Goal: Transaction & Acquisition: Purchase product/service

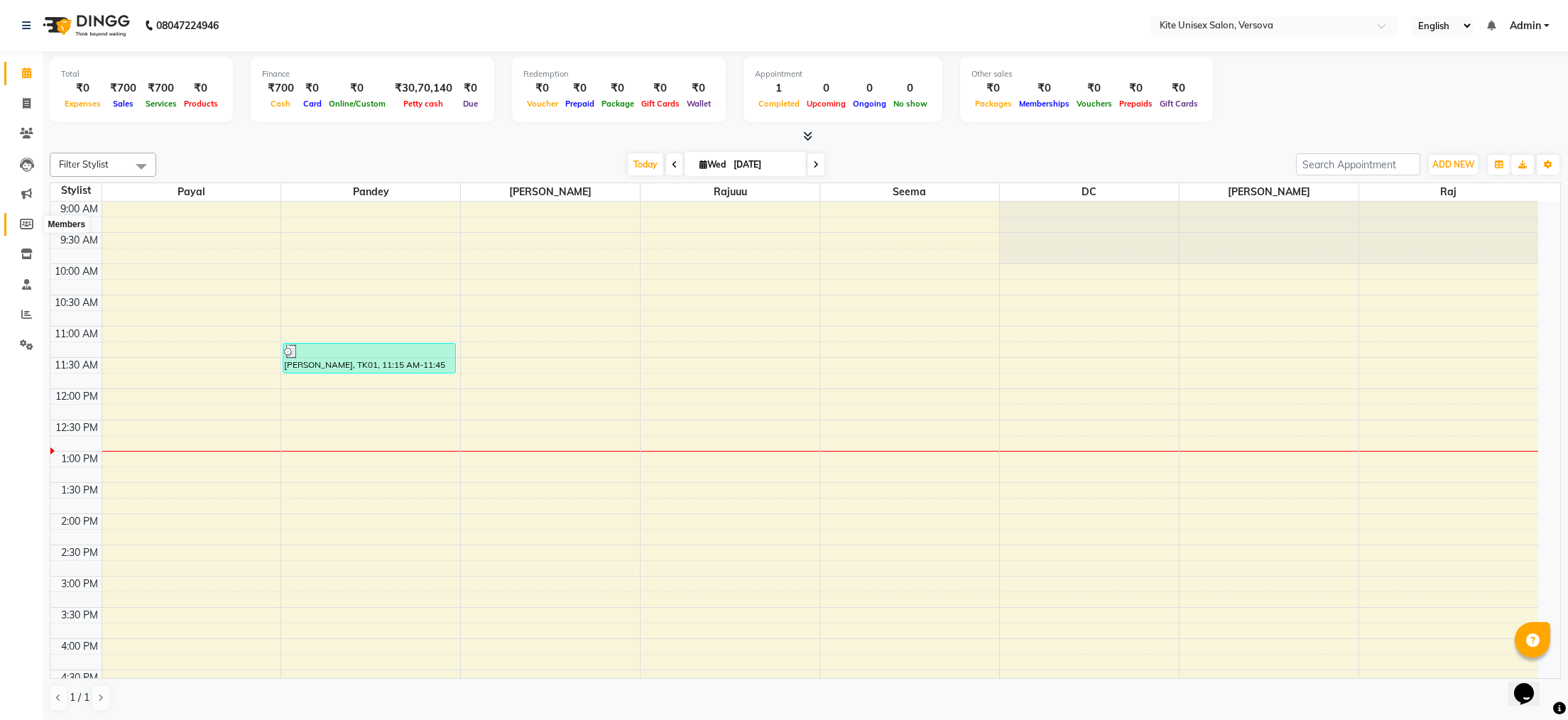
click at [25, 219] on icon at bounding box center [26, 223] width 13 height 11
select select
click at [26, 101] on icon at bounding box center [27, 103] width 8 height 11
select select "6093"
select select "service"
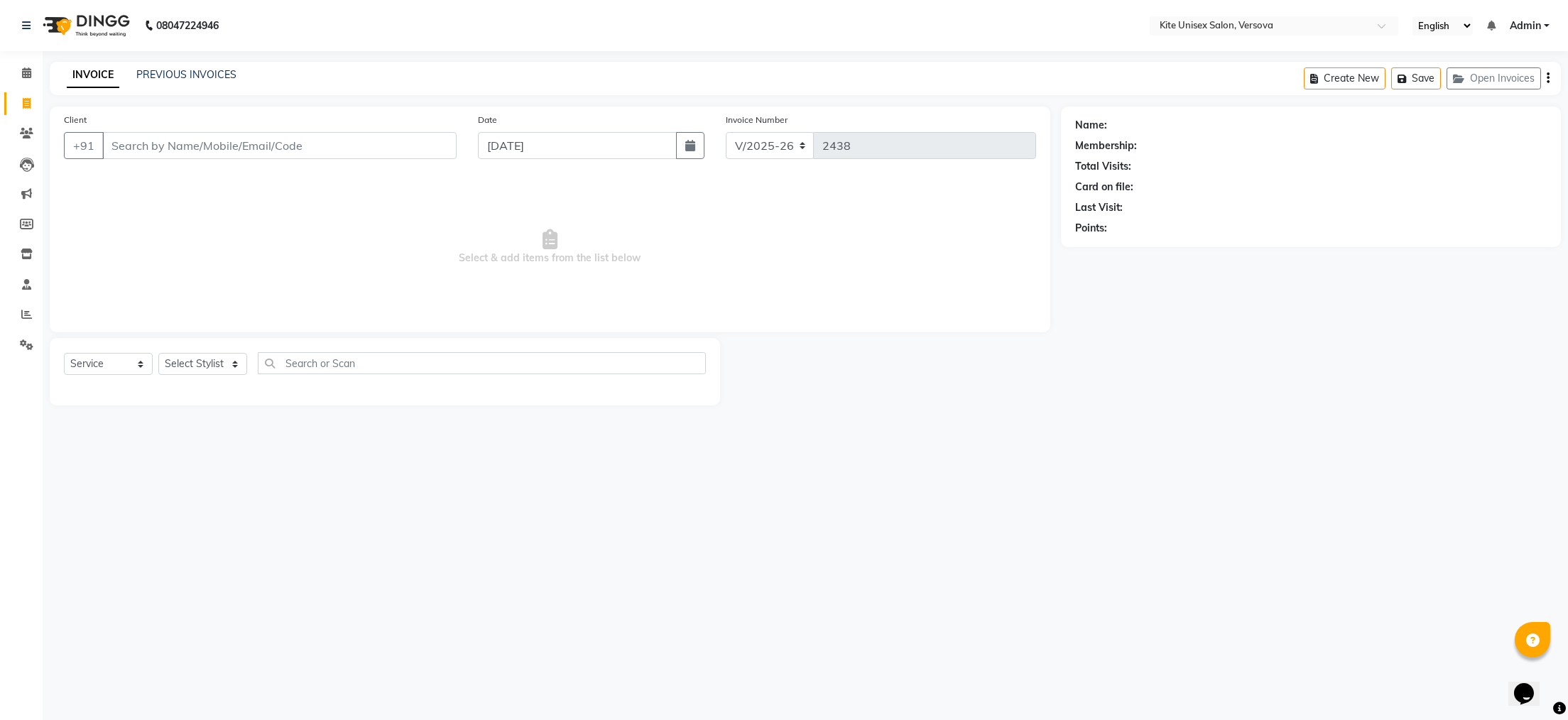
click at [129, 144] on input "Client" at bounding box center [279, 145] width 354 height 27
type input "m"
type input "a"
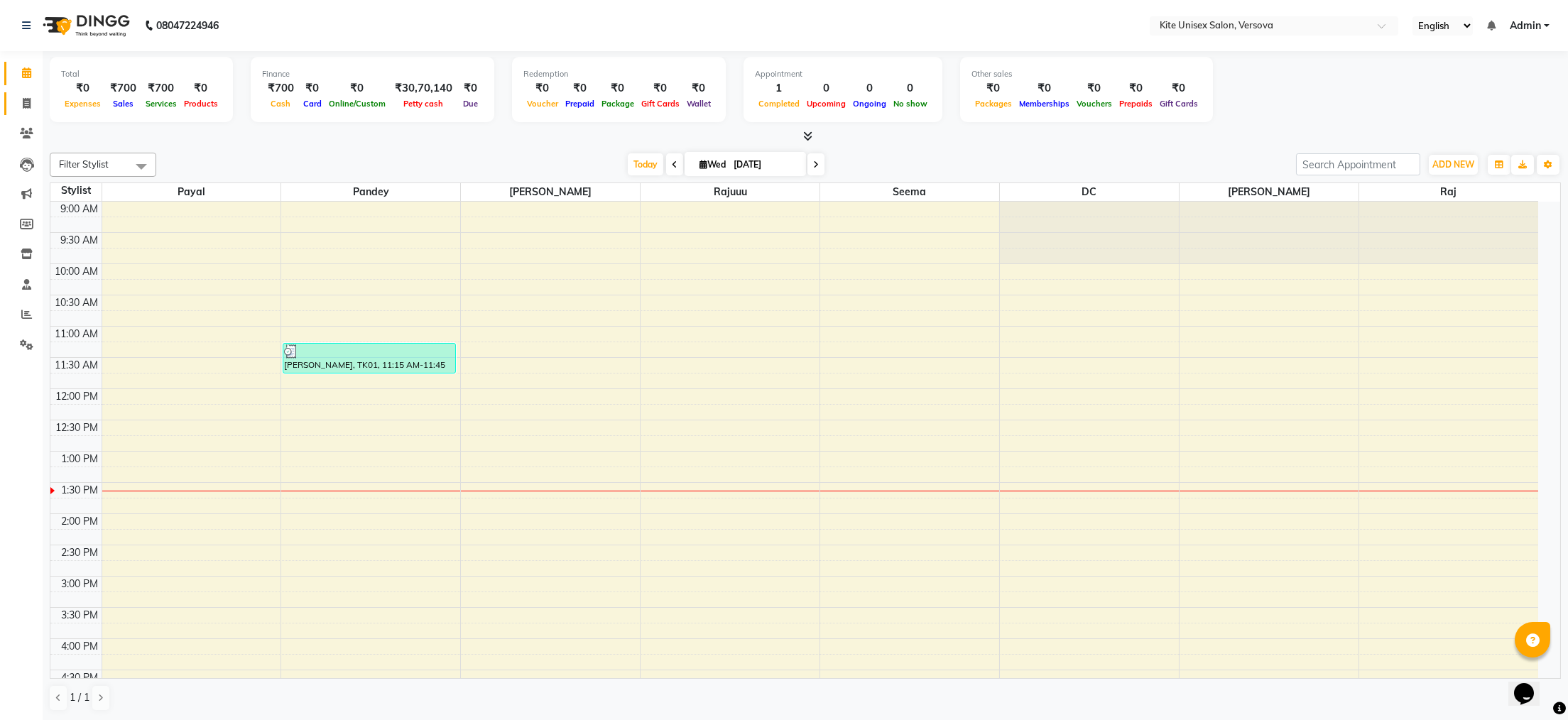
click at [24, 101] on icon at bounding box center [27, 103] width 8 height 11
select select "service"
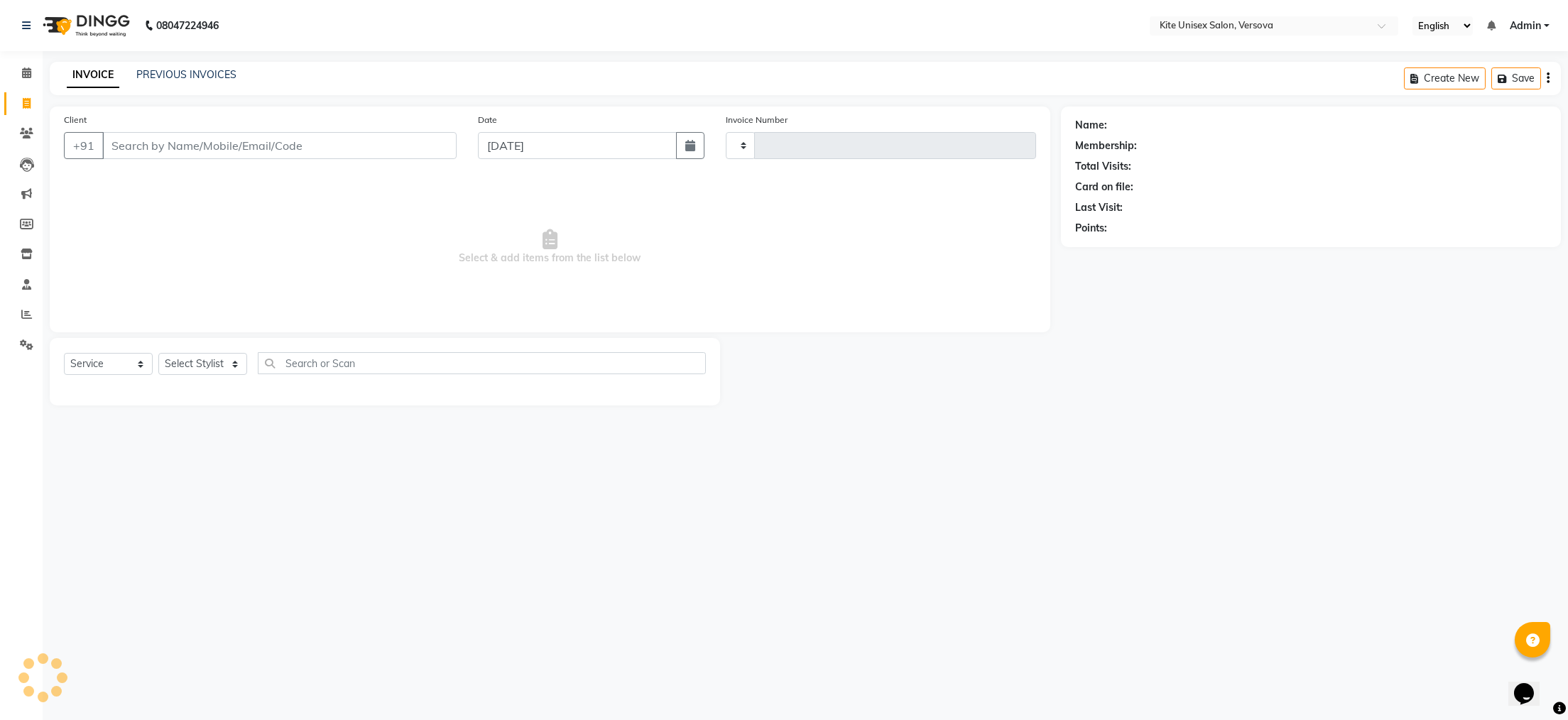
type input "2438"
select select "6093"
click at [231, 147] on input "Client" at bounding box center [279, 145] width 354 height 27
click at [339, 146] on input "Client" at bounding box center [279, 145] width 354 height 27
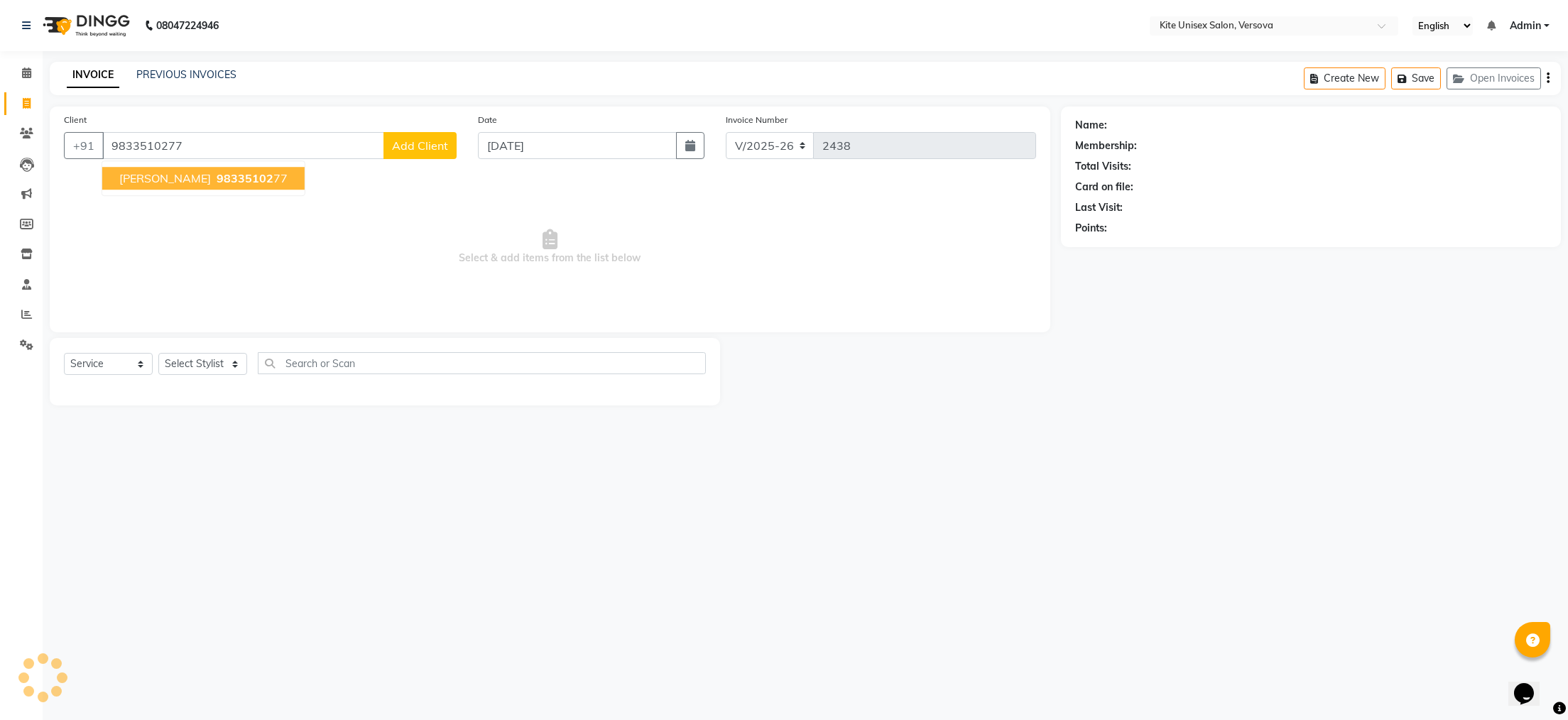
type input "9833510277"
click at [217, 183] on span "98335102" at bounding box center [245, 178] width 56 height 14
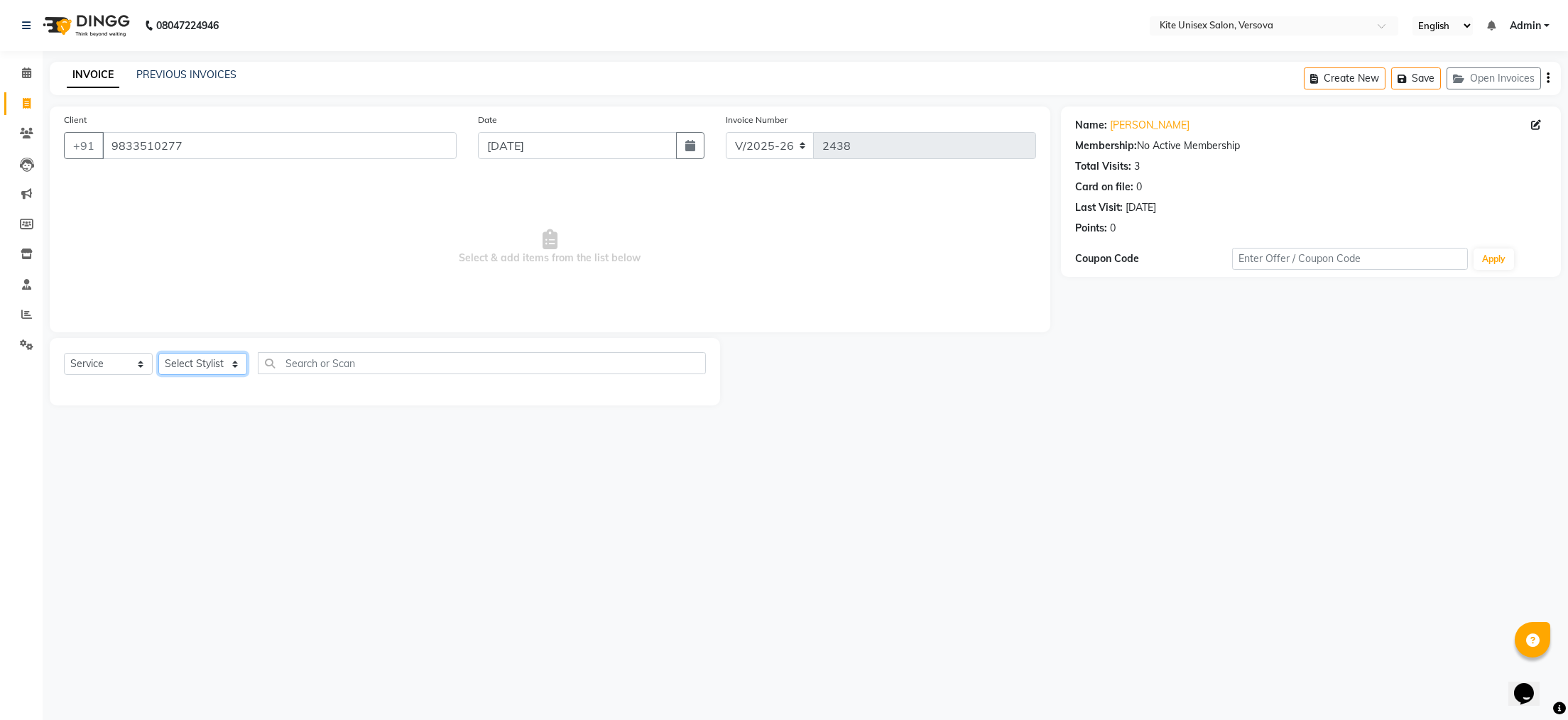
click at [235, 366] on select "Select Stylist [PERSON_NAME] DC [PERSON_NAME] [PERSON_NAME] Rajuuu [PERSON_NAME]" at bounding box center [203, 363] width 89 height 22
select select "68437"
click at [159, 353] on select "Select Stylist [PERSON_NAME] DC [PERSON_NAME] [PERSON_NAME] Rajuuu [PERSON_NAME]" at bounding box center [203, 363] width 89 height 22
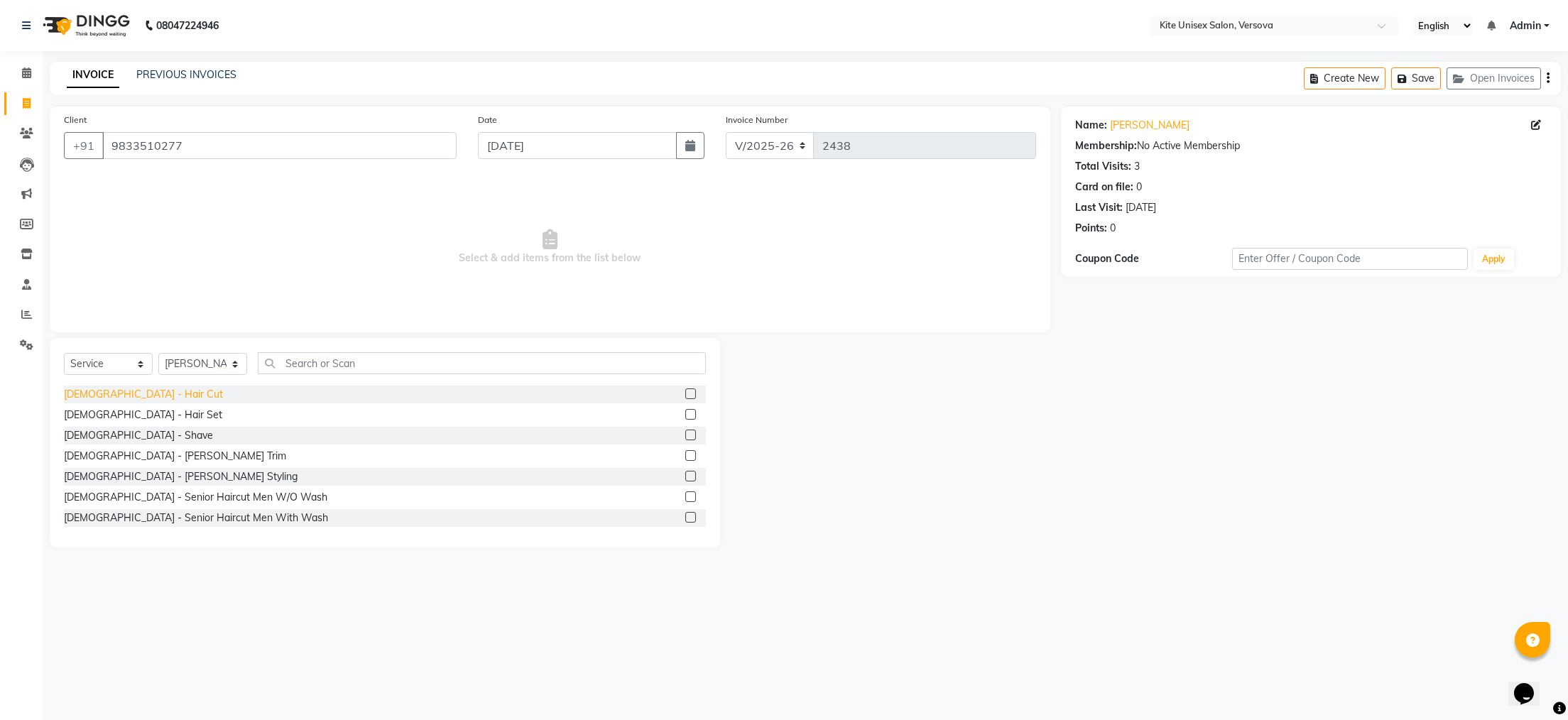
click at [89, 397] on div "[DEMOGRAPHIC_DATA] - Hair Cut" at bounding box center [143, 394] width 159 height 15
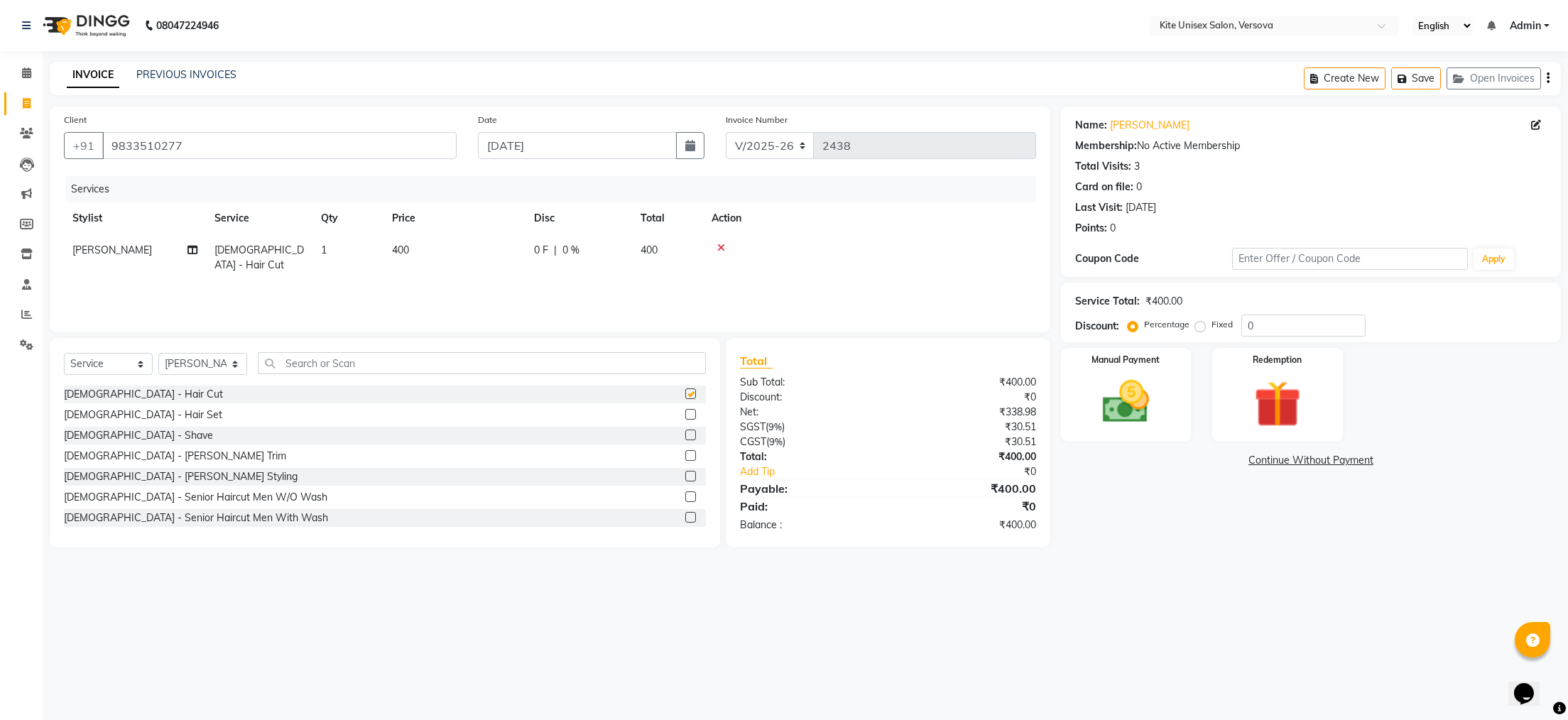
checkbox input "false"
drag, startPoint x: 433, startPoint y: 244, endPoint x: 452, endPoint y: 255, distance: 22.0
click at [433, 245] on td "400" at bounding box center [455, 258] width 142 height 47
select select "68437"
click at [505, 257] on input "400" at bounding box center [521, 254] width 125 height 22
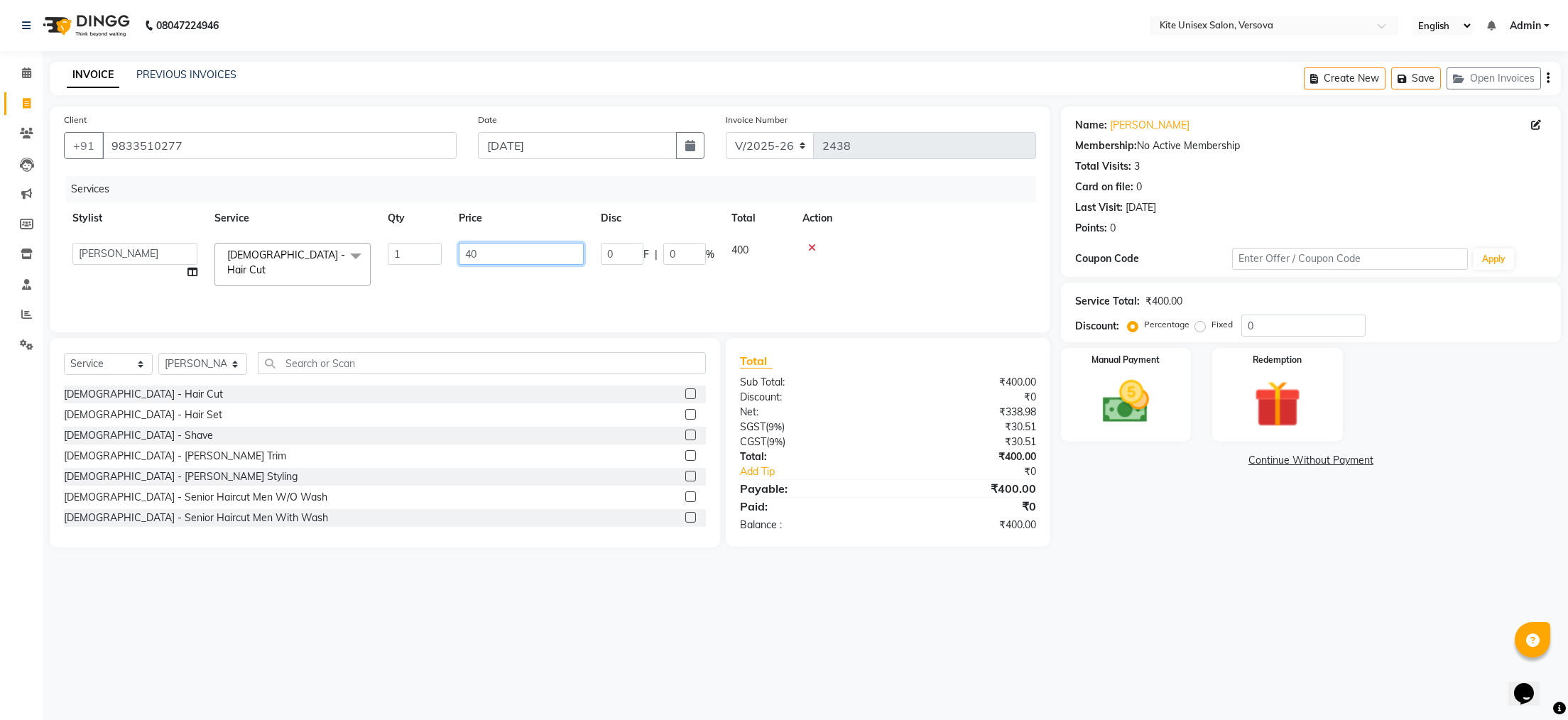
type input "4"
type input "500"
click at [506, 280] on div "Services Stylist Service Qty Price Disc Total Action [PERSON_NAME] DC [PERSON_N…" at bounding box center [550, 247] width 973 height 142
click at [1137, 427] on img at bounding box center [1125, 403] width 79 height 56
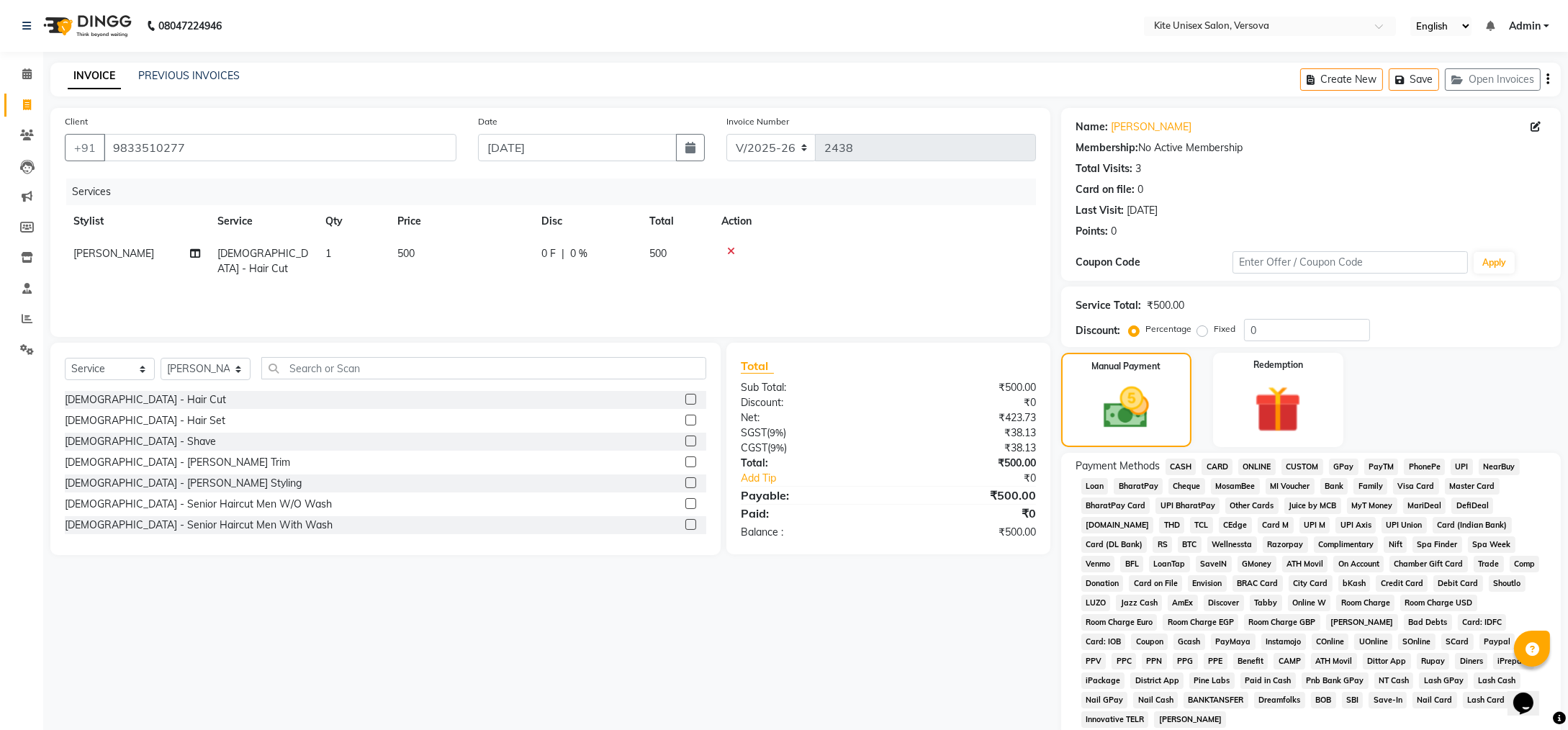
click at [1186, 470] on span "CASH" at bounding box center [1181, 467] width 31 height 17
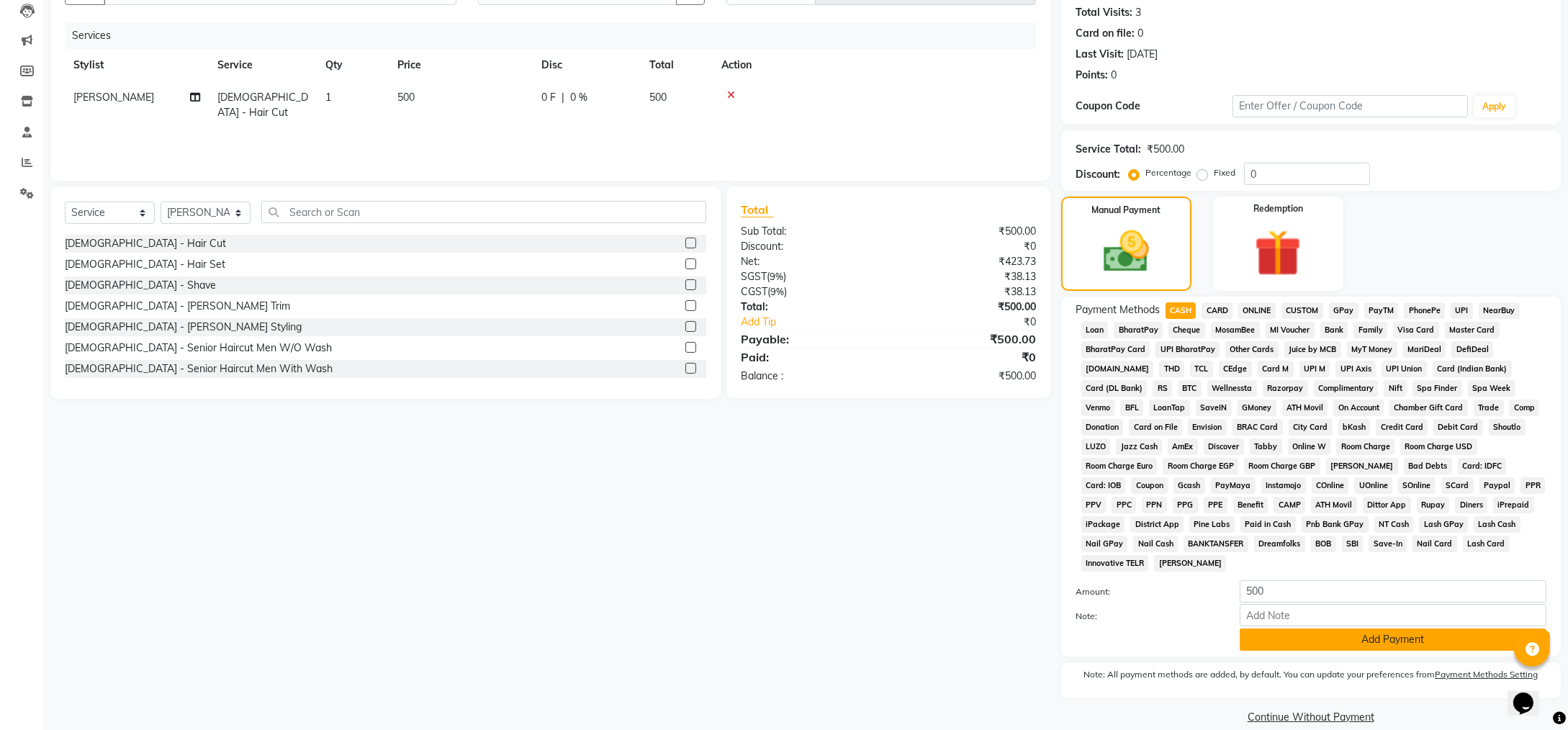
click at [1420, 629] on button "Add Payment" at bounding box center [1393, 640] width 307 height 22
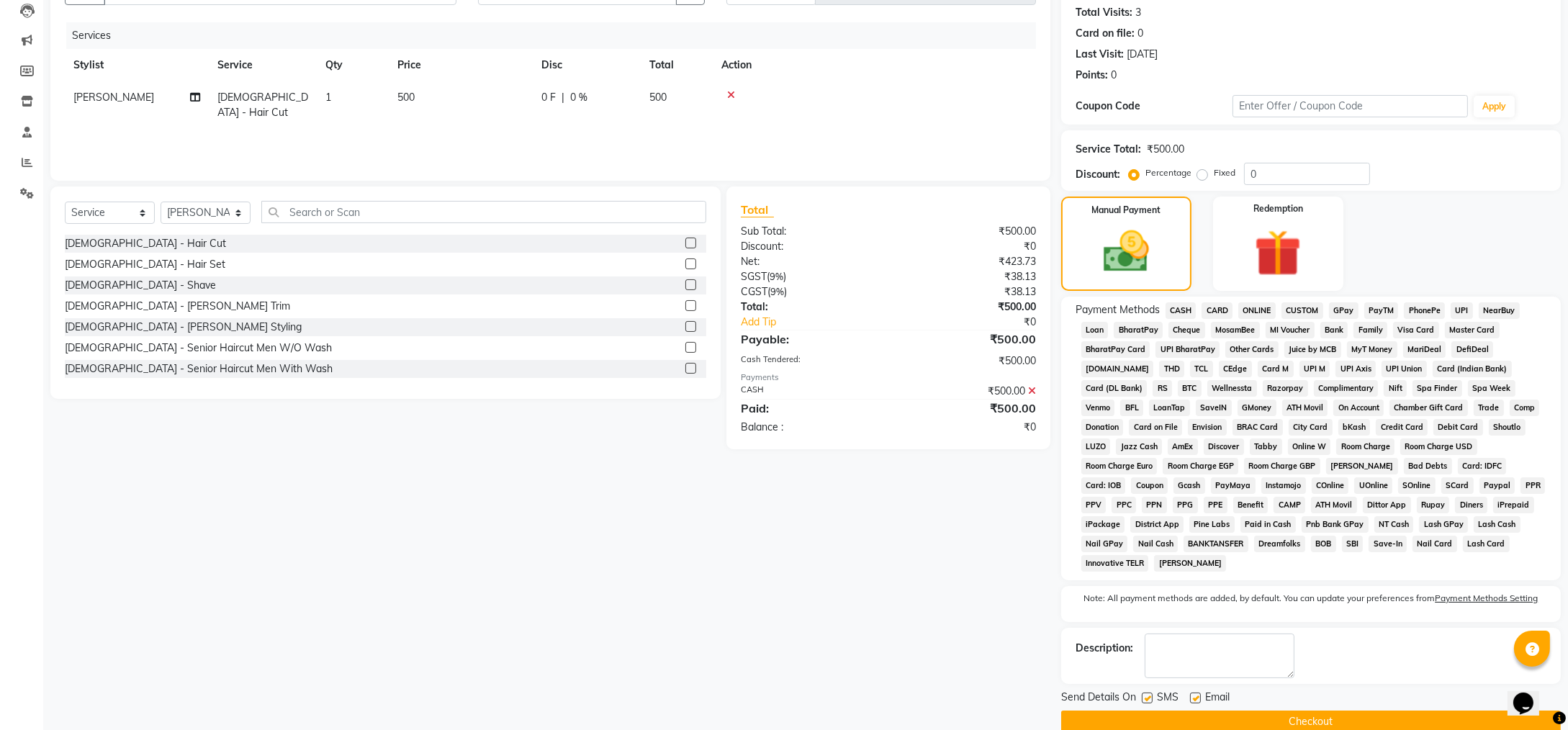
click at [1330, 711] on button "Checkout" at bounding box center [1311, 722] width 500 height 22
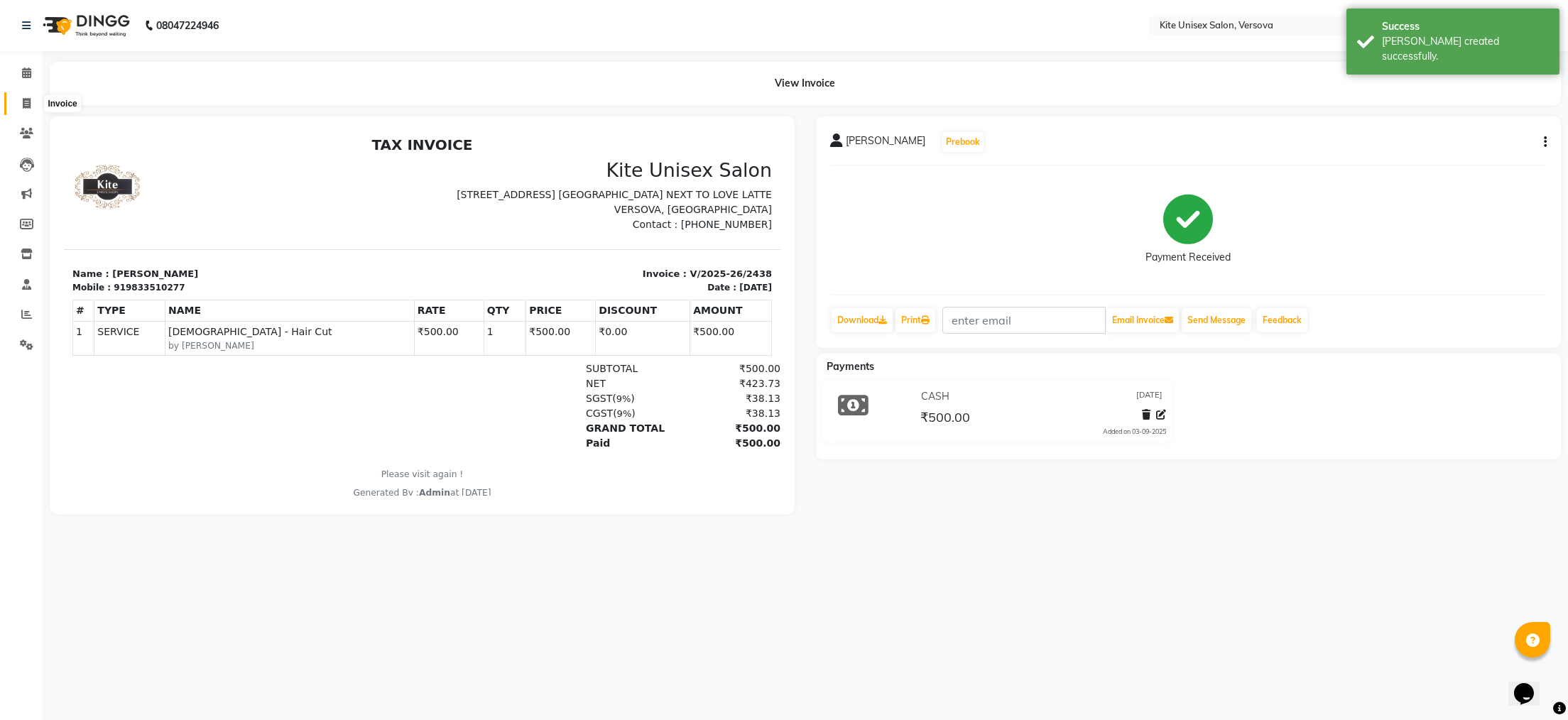
click at [25, 104] on icon at bounding box center [27, 103] width 8 height 11
select select "6093"
select select "service"
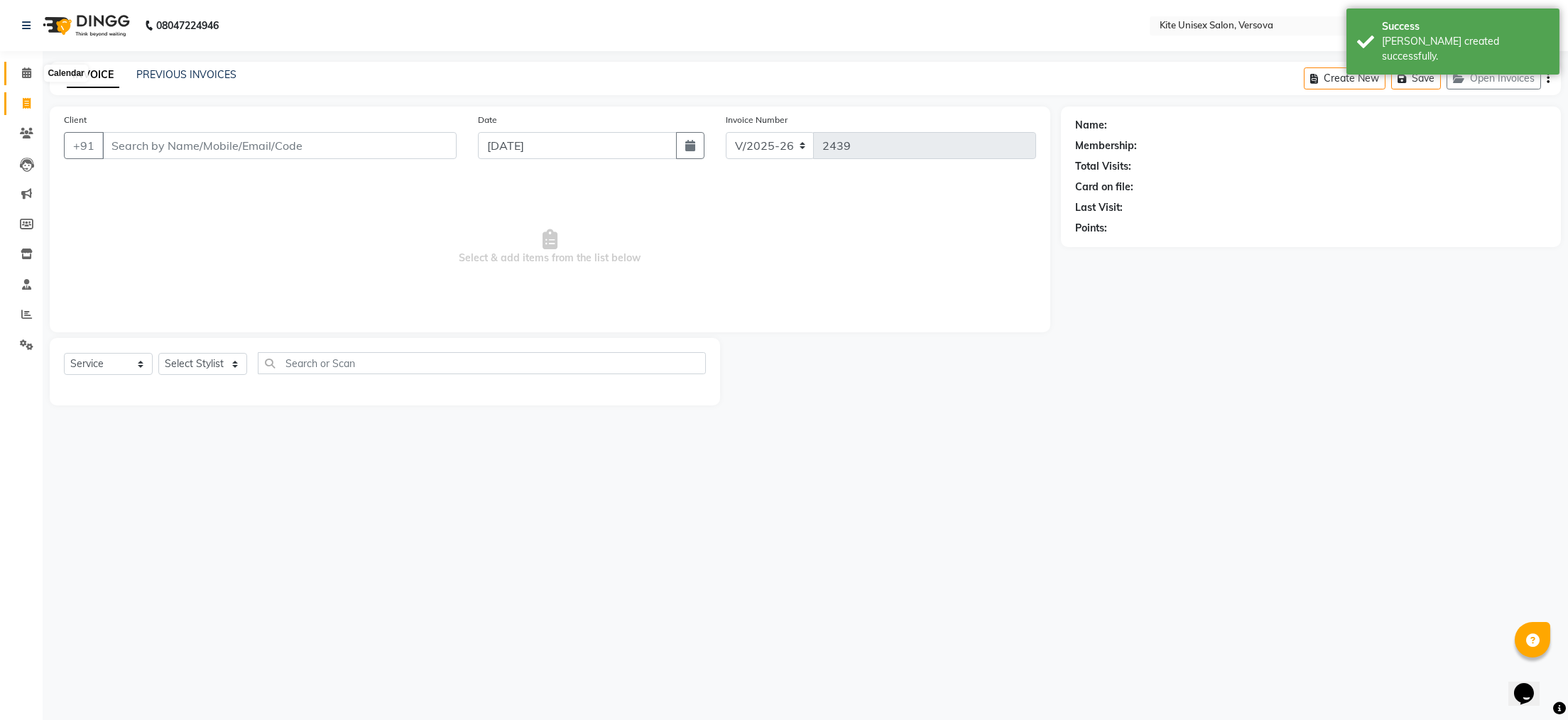
click at [23, 73] on icon at bounding box center [26, 72] width 9 height 11
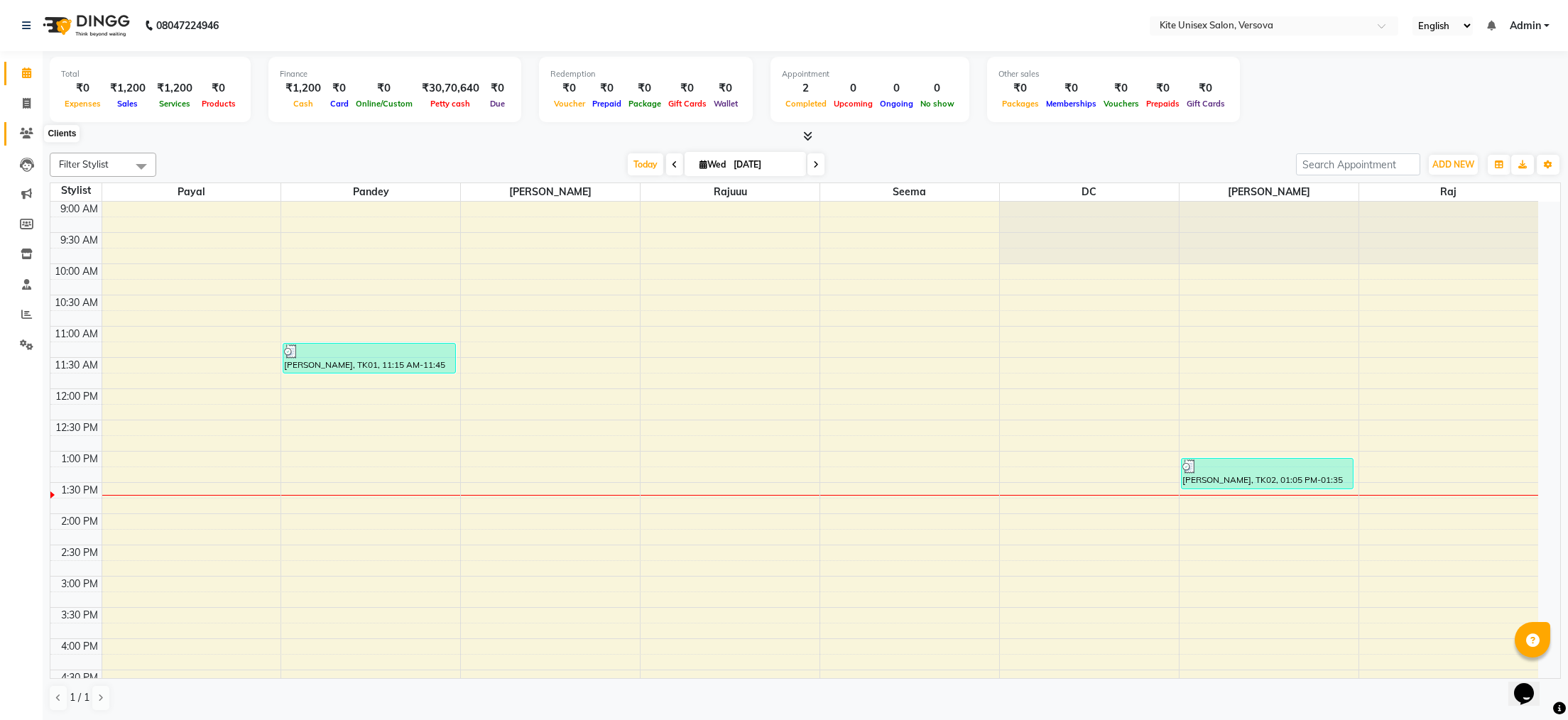
click at [25, 131] on icon at bounding box center [26, 133] width 13 height 11
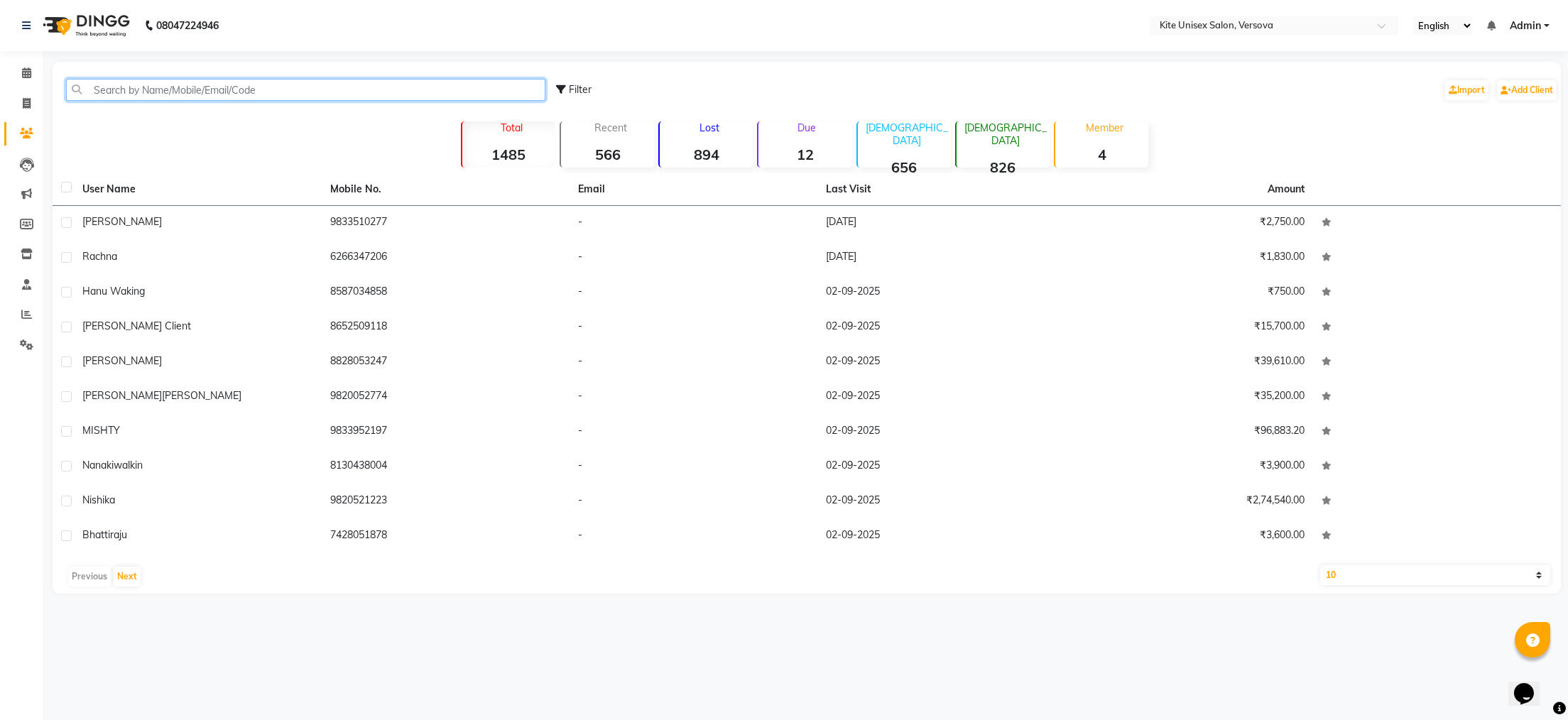
click at [127, 89] on input "text" at bounding box center [306, 89] width 479 height 22
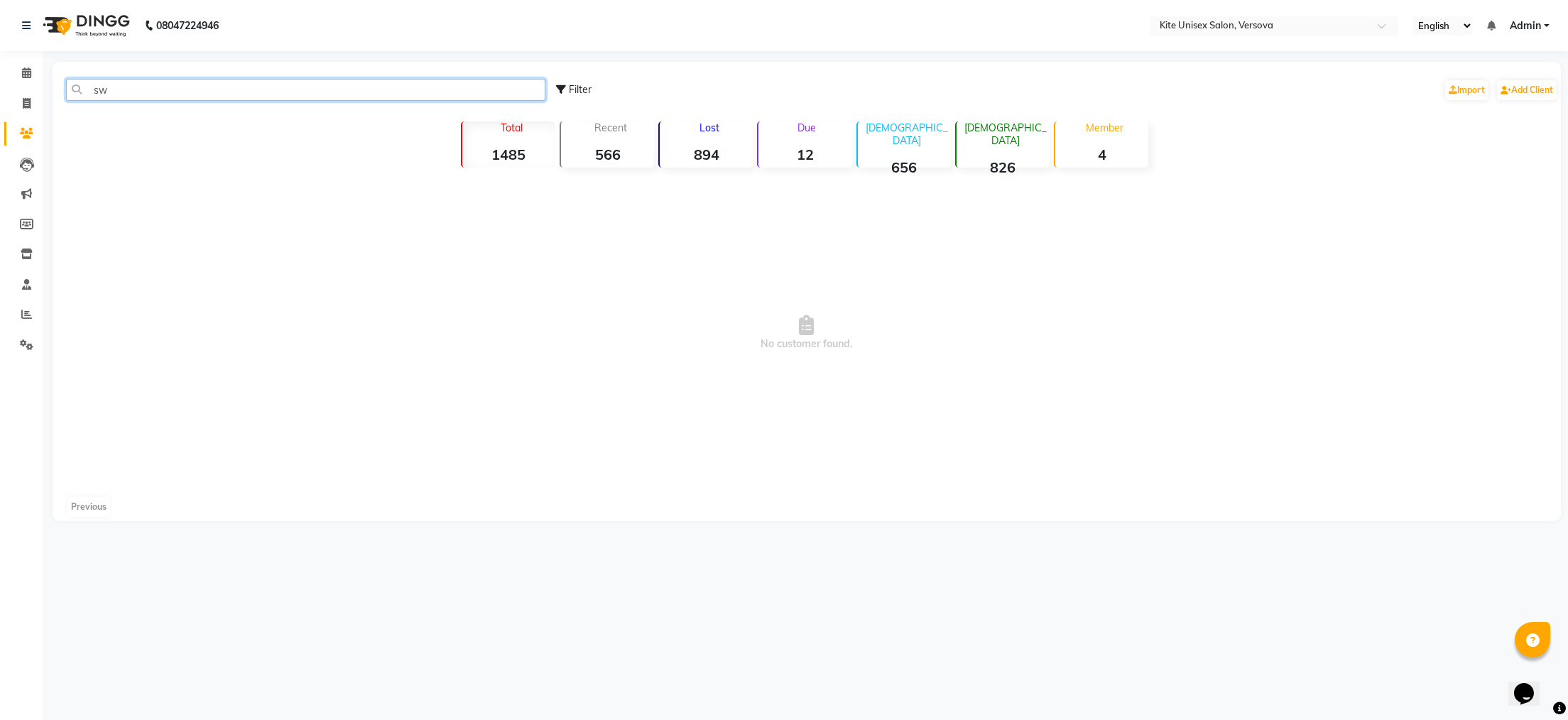
type input "s"
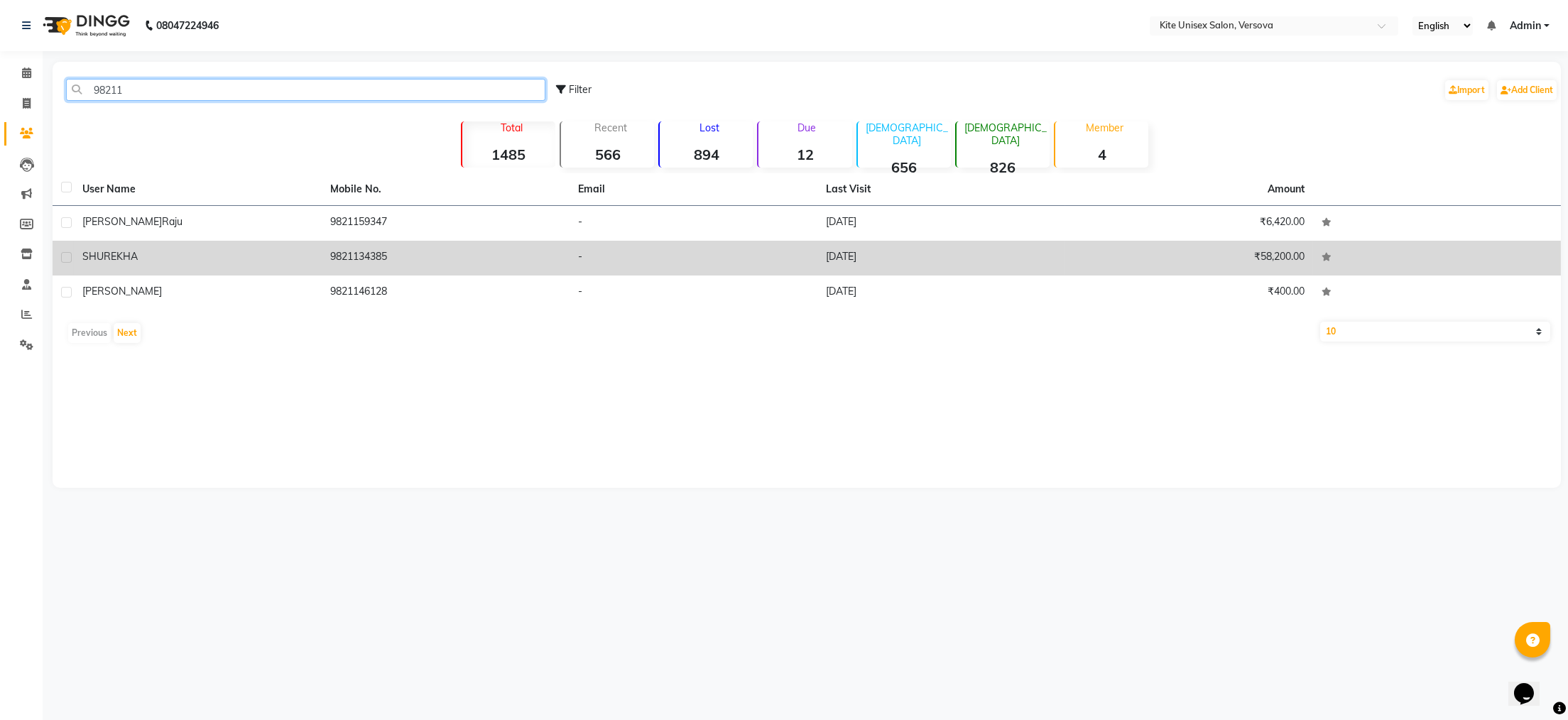
type input "98211"
click at [137, 265] on td "SHUREKHA" at bounding box center [197, 258] width 248 height 35
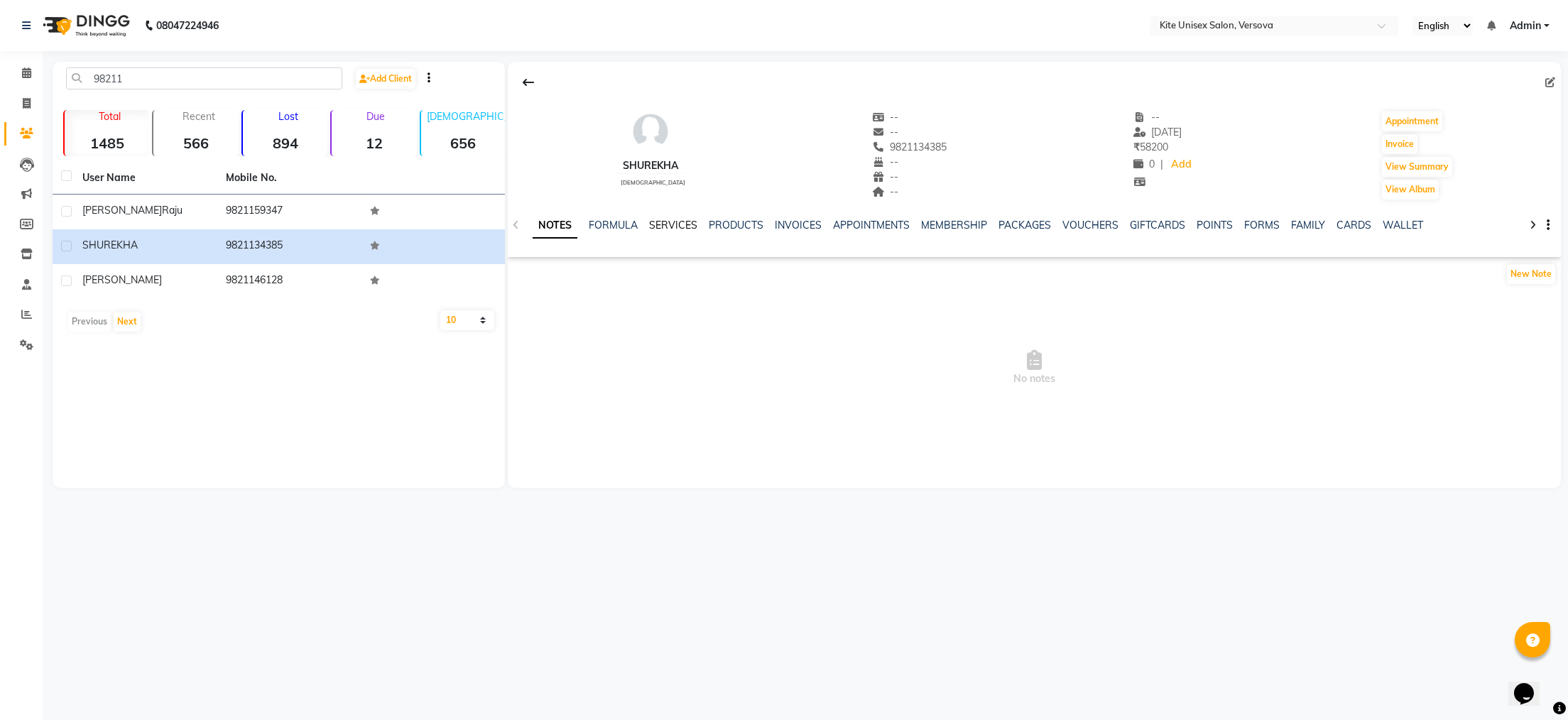
click at [673, 228] on link "SERVICES" at bounding box center [673, 225] width 48 height 13
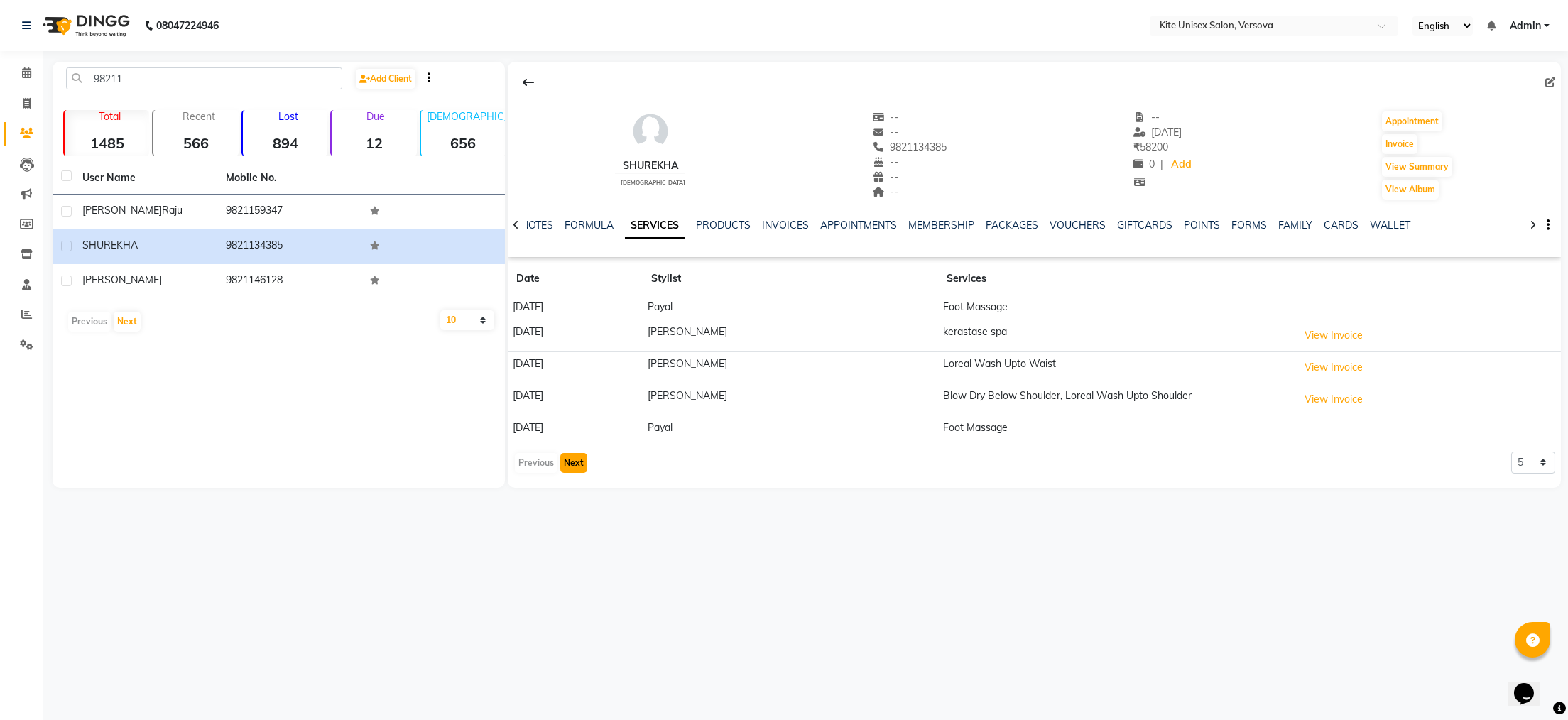
click at [573, 465] on button "Next" at bounding box center [573, 463] width 27 height 20
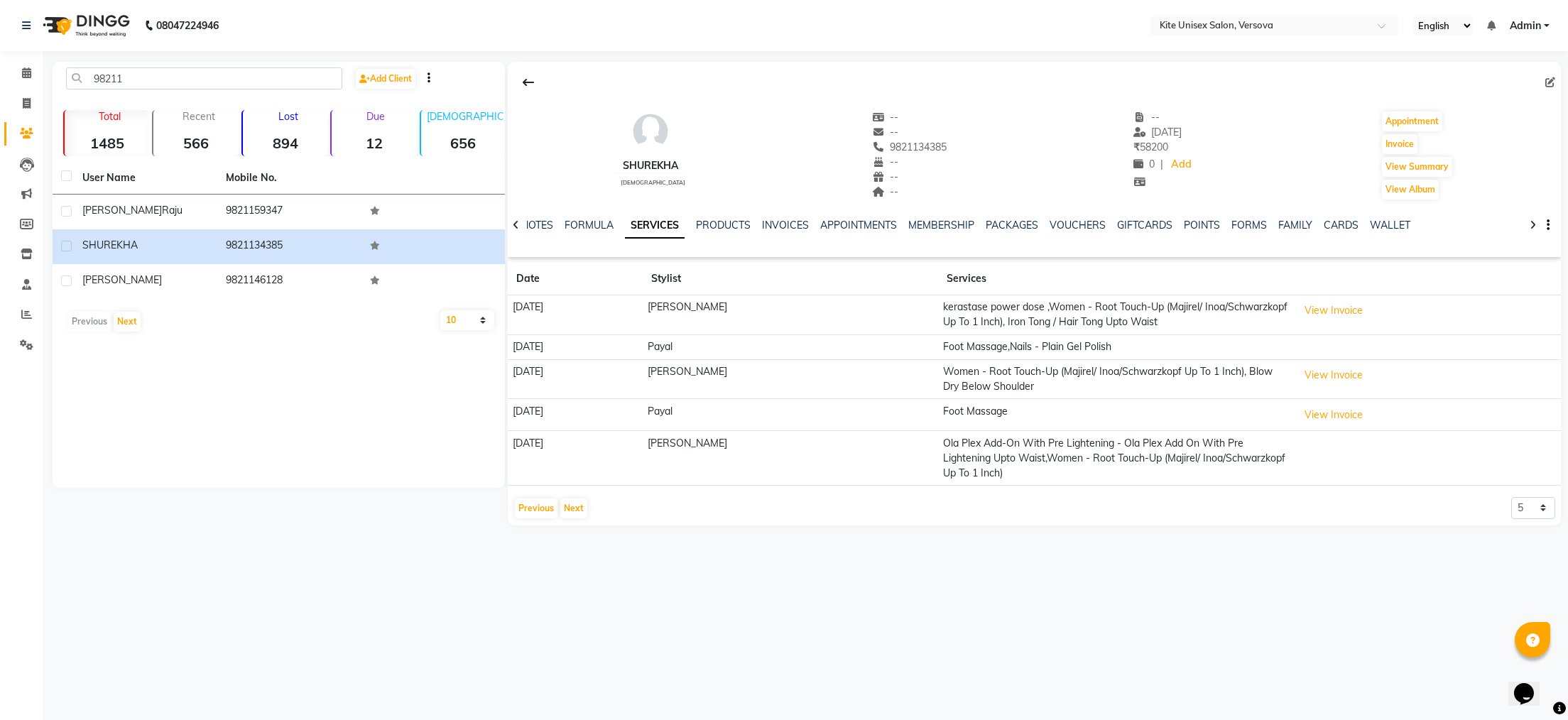
click at [1047, 381] on td "Women - Root Touch-Up (Majirel/ Inoa/Schwarzkopf Up To 1 Inch), Blow Dry Below …" at bounding box center [1116, 379] width 355 height 40
click at [1317, 371] on button "View Invoice" at bounding box center [1333, 375] width 71 height 22
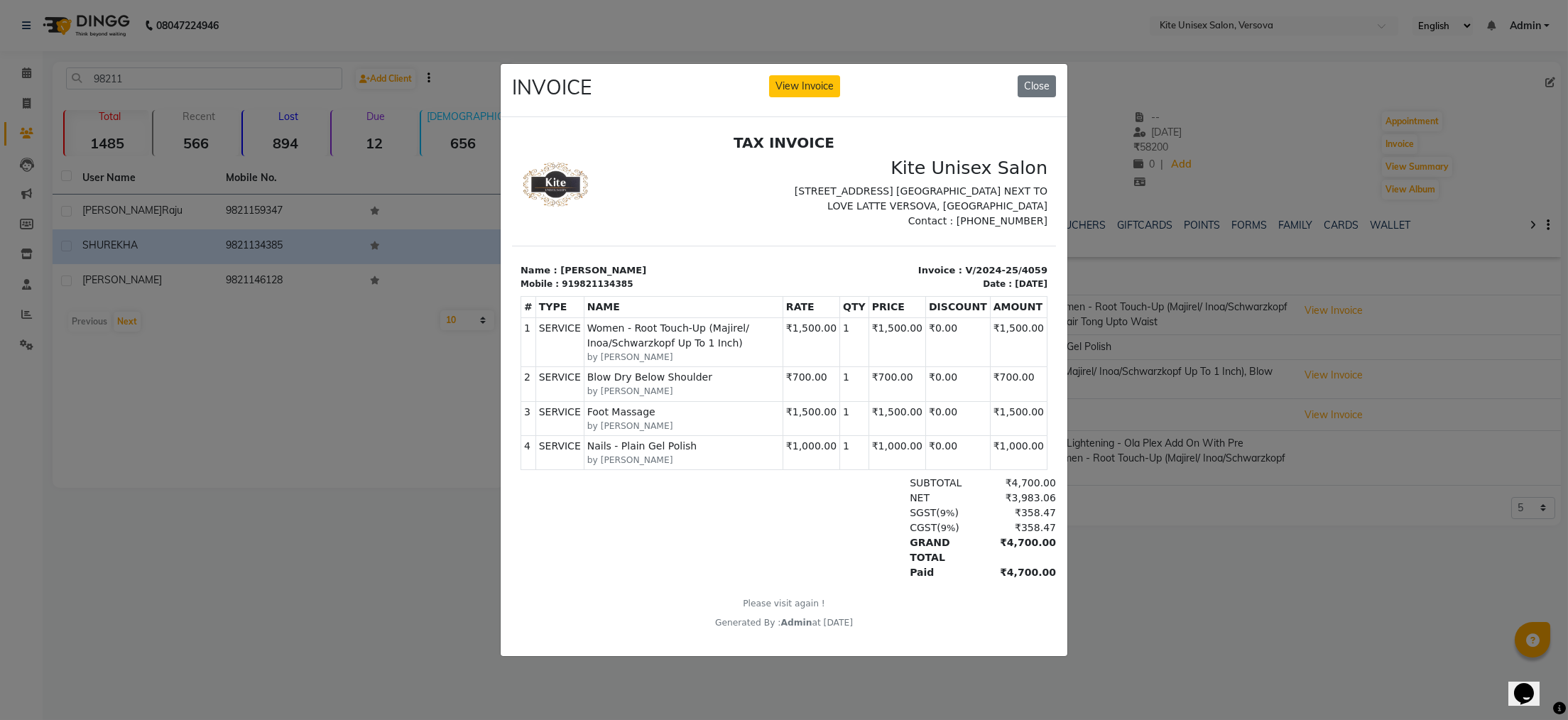
click at [1013, 83] on div "INVOICE View Invoice Close" at bounding box center [784, 90] width 567 height 53
click at [1041, 83] on button "Close" at bounding box center [1036, 86] width 38 height 22
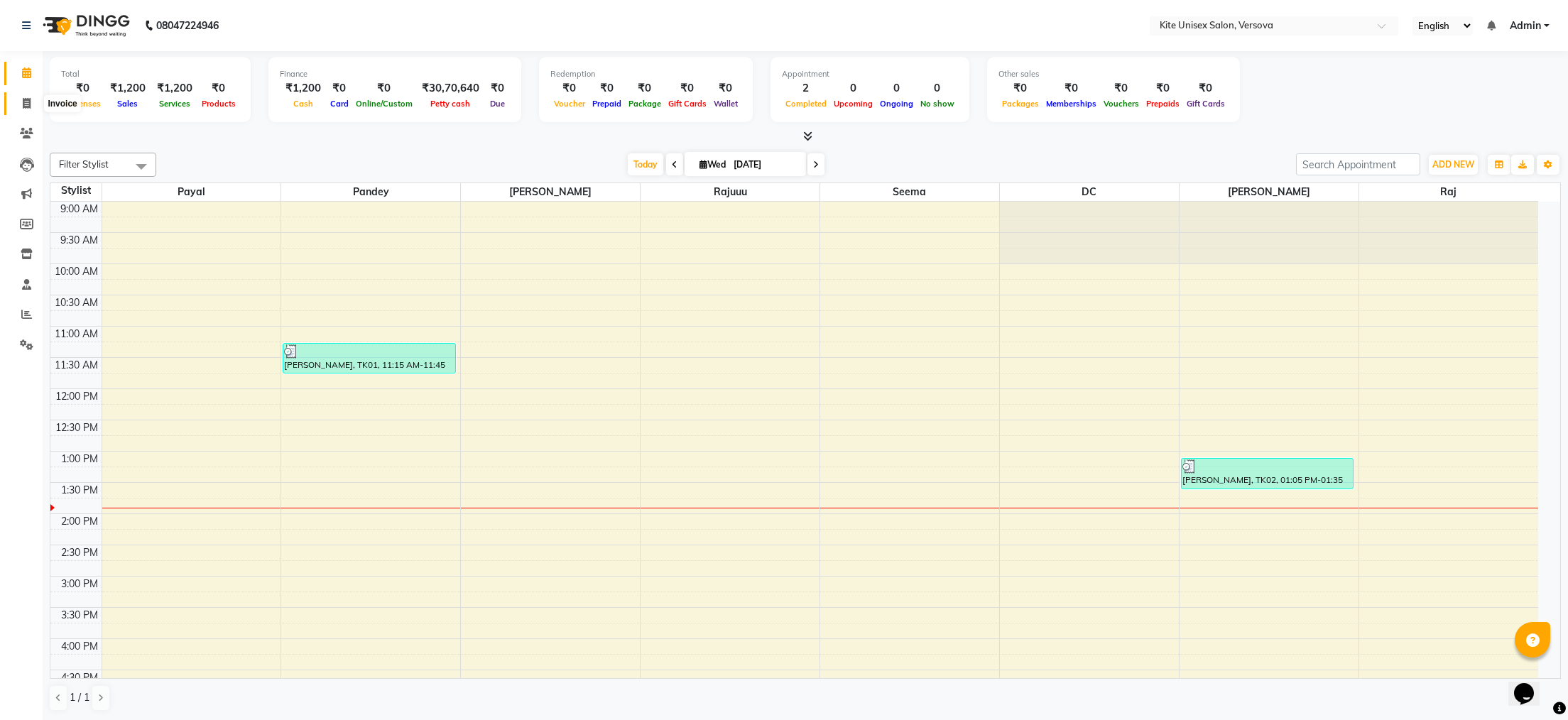
click at [29, 102] on icon at bounding box center [27, 103] width 8 height 11
select select "6093"
select select "service"
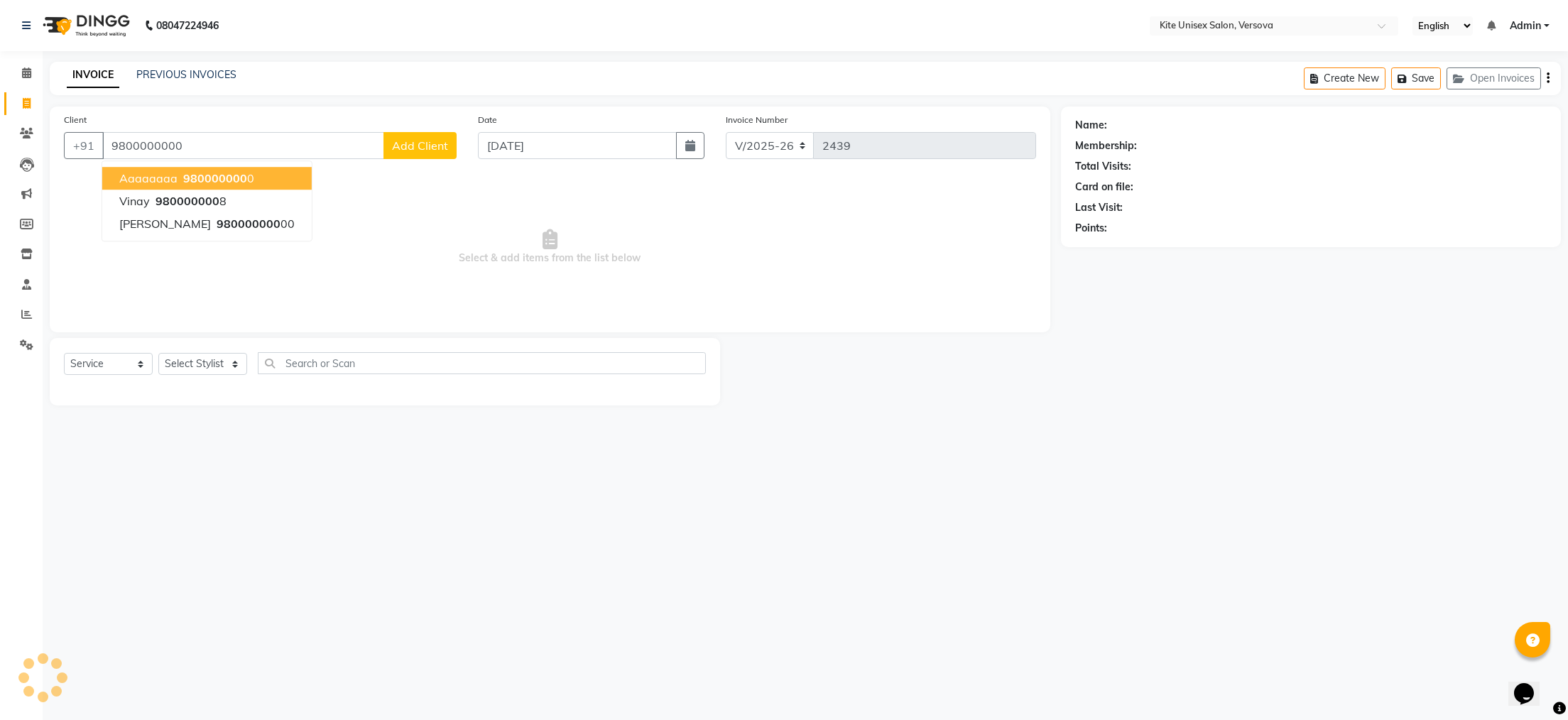
type input "9800000000"
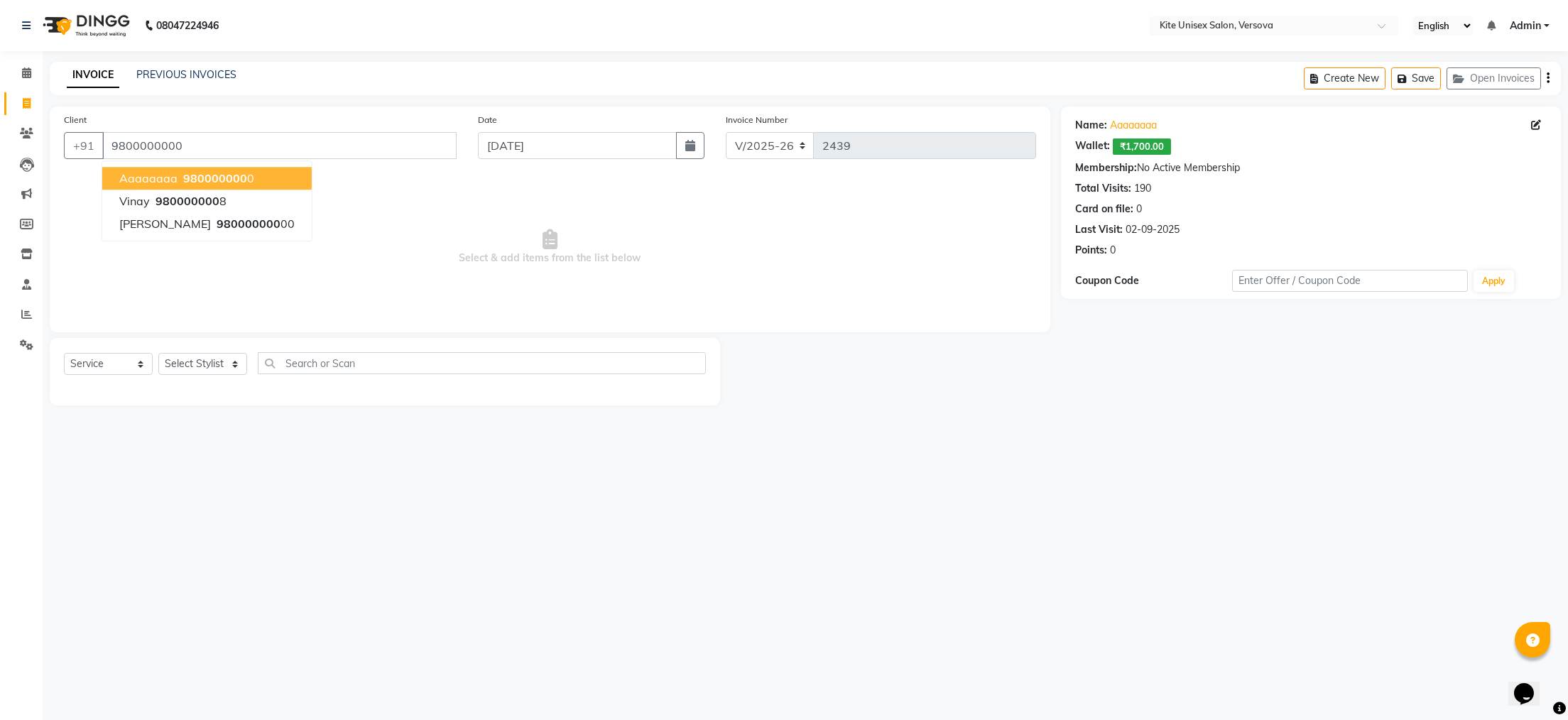
click at [223, 178] on span "980000000" at bounding box center [215, 178] width 64 height 14
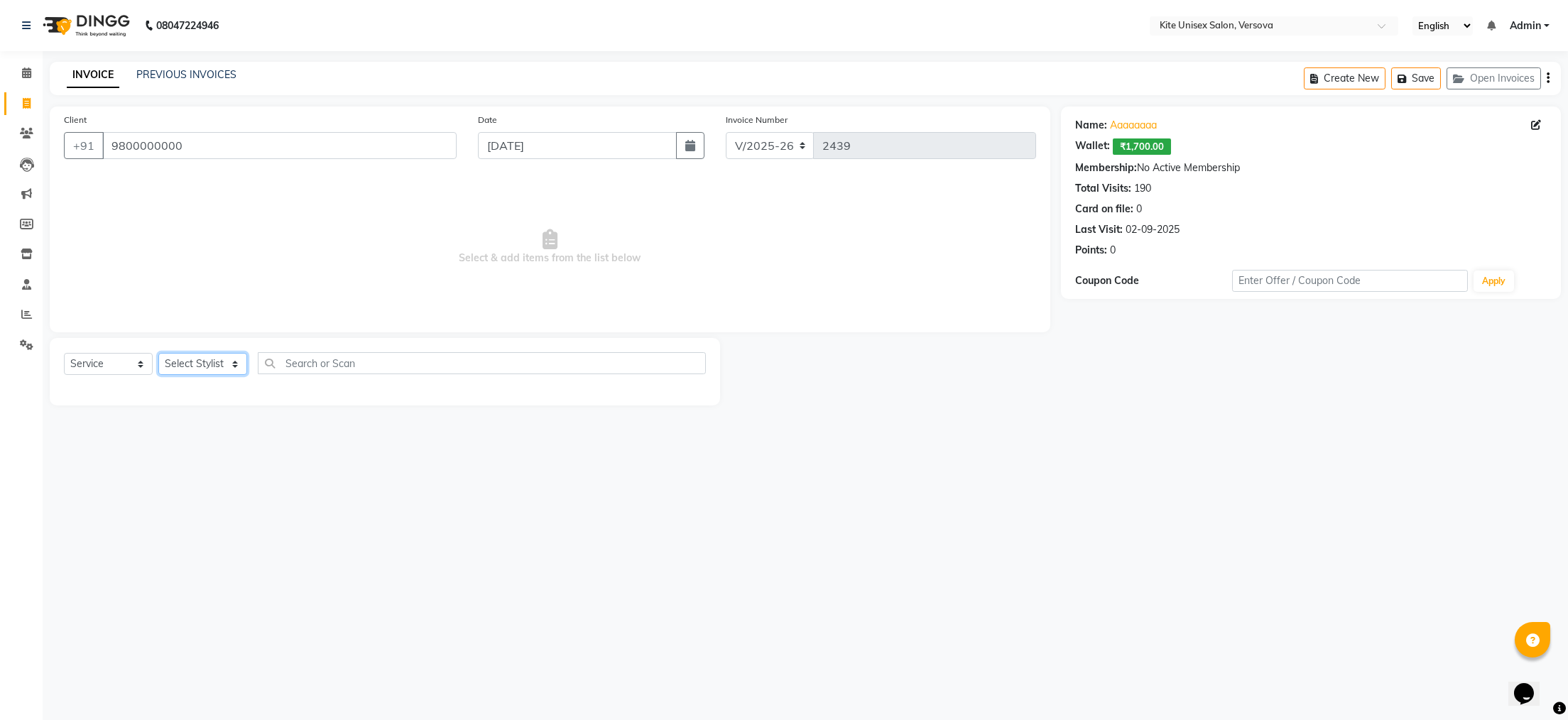
click at [200, 360] on select "Select Stylist [PERSON_NAME] DC [PERSON_NAME] [PERSON_NAME] Rajuuu [PERSON_NAME]" at bounding box center [203, 363] width 89 height 22
select select "44558"
click at [159, 353] on select "Select Stylist [PERSON_NAME] DC [PERSON_NAME] [PERSON_NAME] Rajuuu [PERSON_NAME]" at bounding box center [203, 363] width 89 height 22
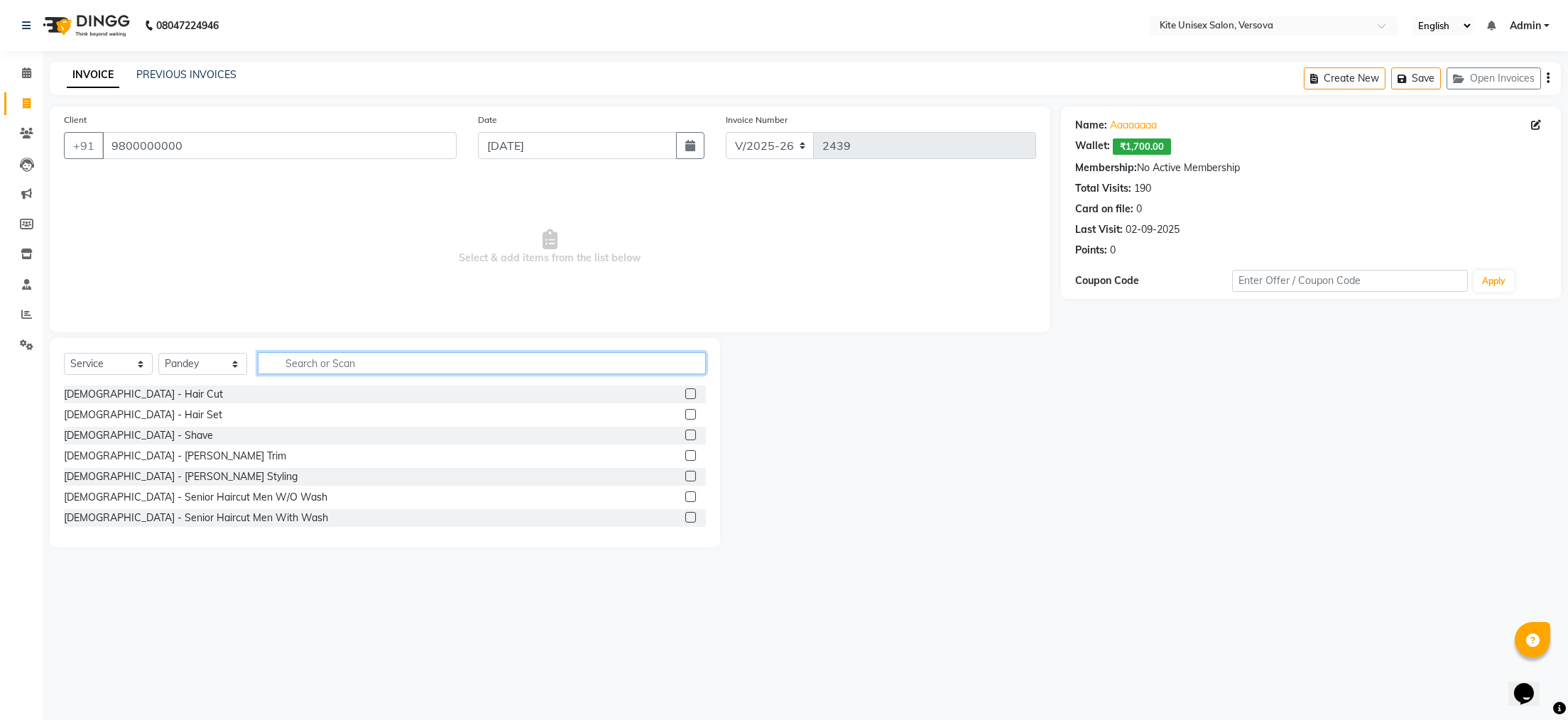
click at [290, 359] on input "text" at bounding box center [482, 363] width 448 height 22
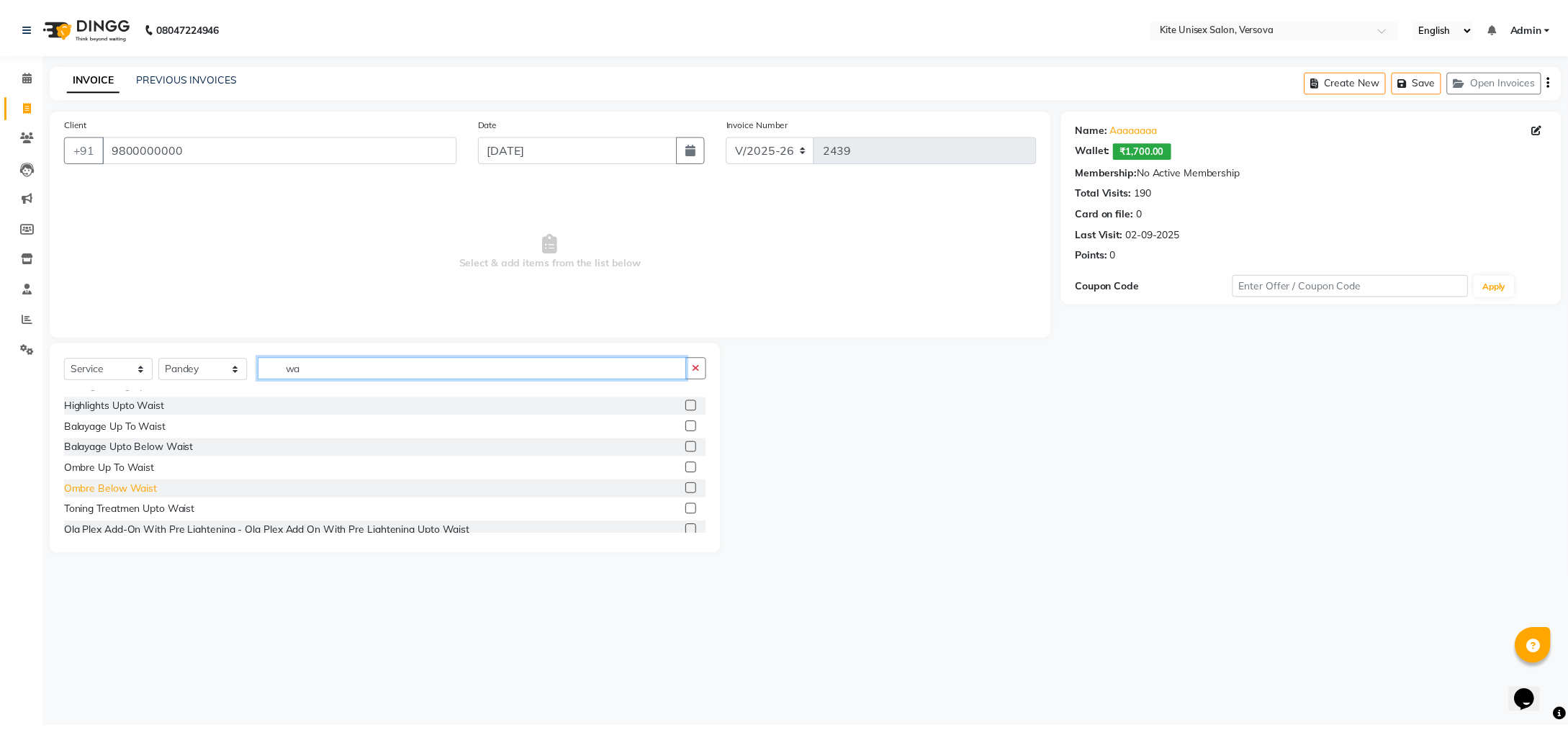
scroll to position [432, 0]
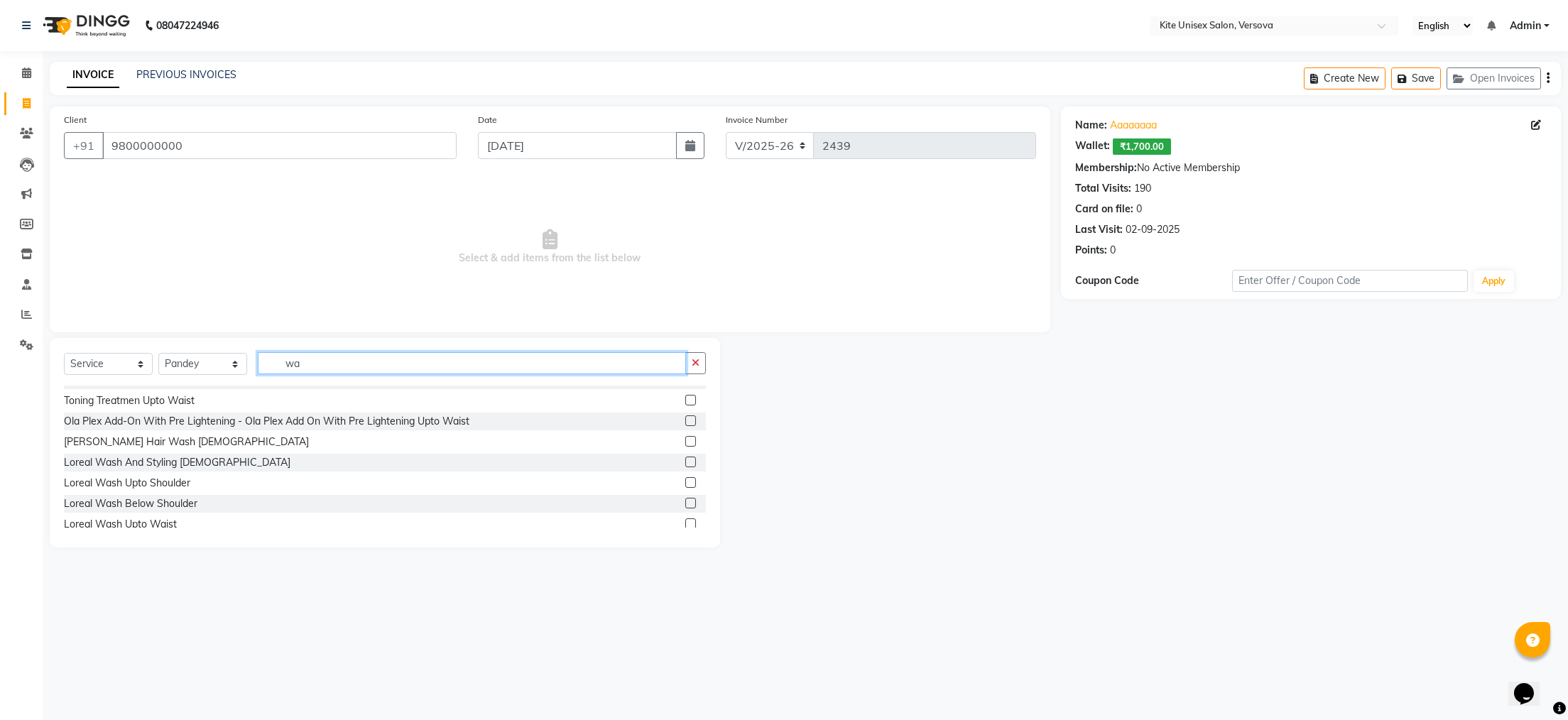
type input "wa"
click at [685, 522] on label at bounding box center [690, 524] width 11 height 11
click at [685, 522] on input "checkbox" at bounding box center [690, 524] width 9 height 9
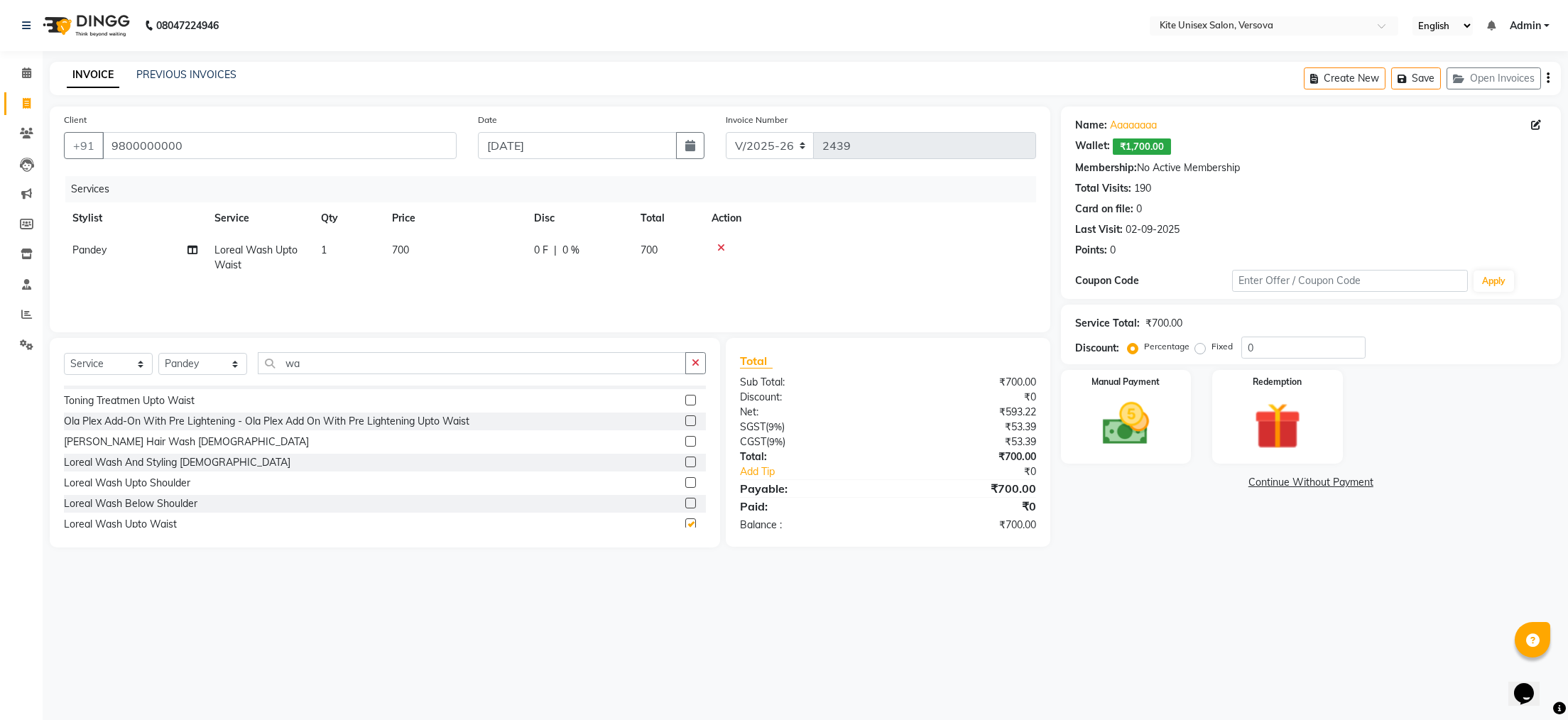
checkbox input "false"
click at [416, 241] on td "700" at bounding box center [455, 258] width 142 height 47
select select "44558"
click at [484, 250] on input "700" at bounding box center [521, 254] width 125 height 22
type input "7"
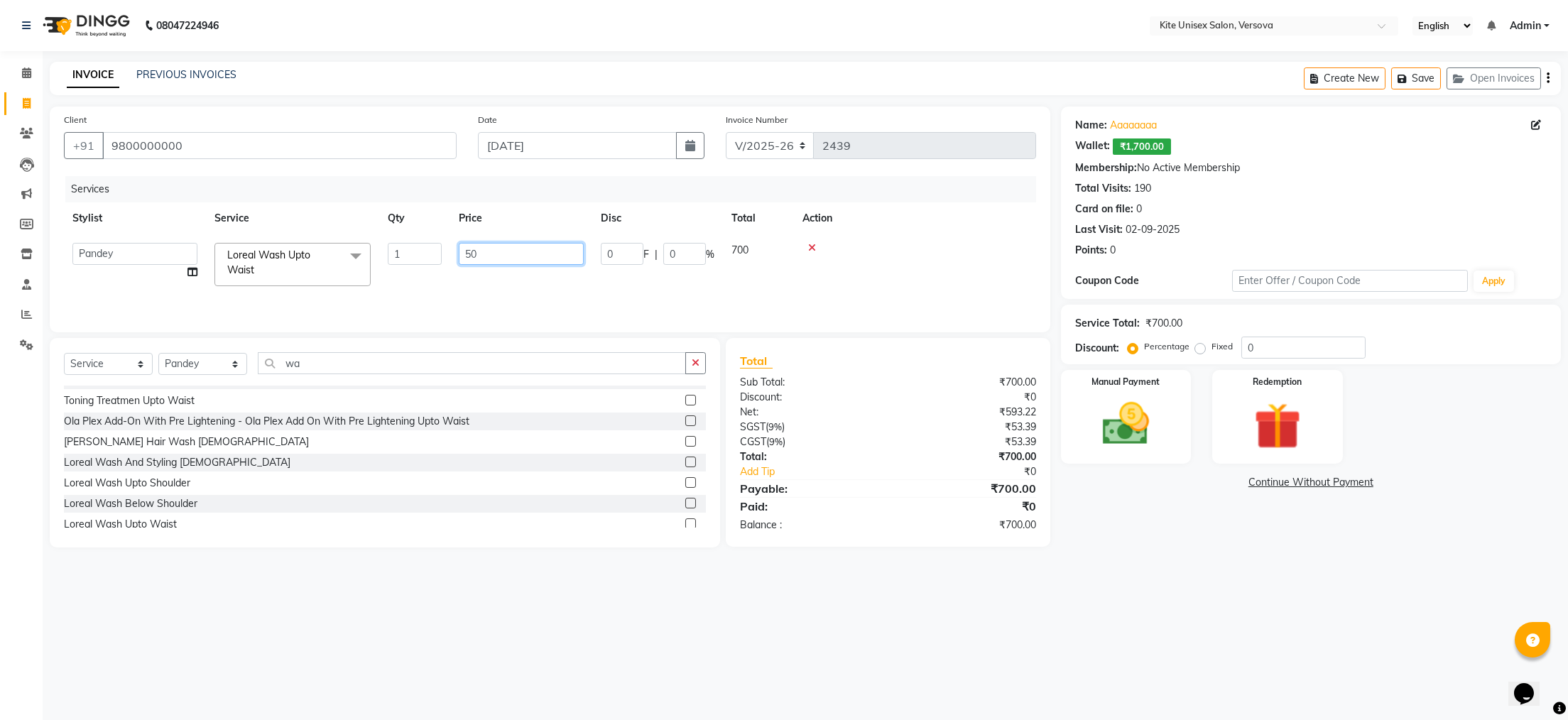
type input "500"
click at [1113, 432] on img at bounding box center [1125, 424] width 79 height 56
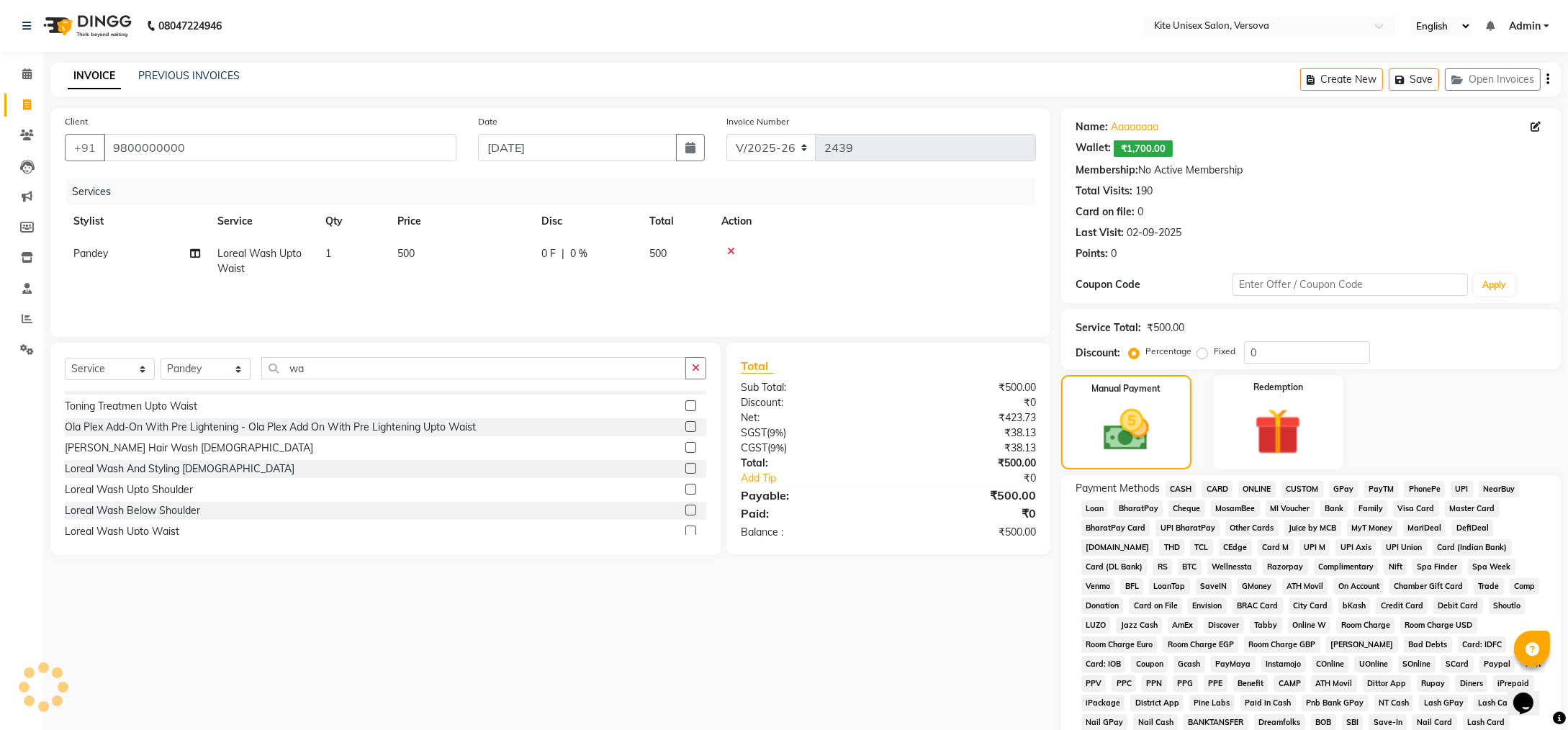
click at [1335, 492] on span "GPay" at bounding box center [1344, 489] width 30 height 17
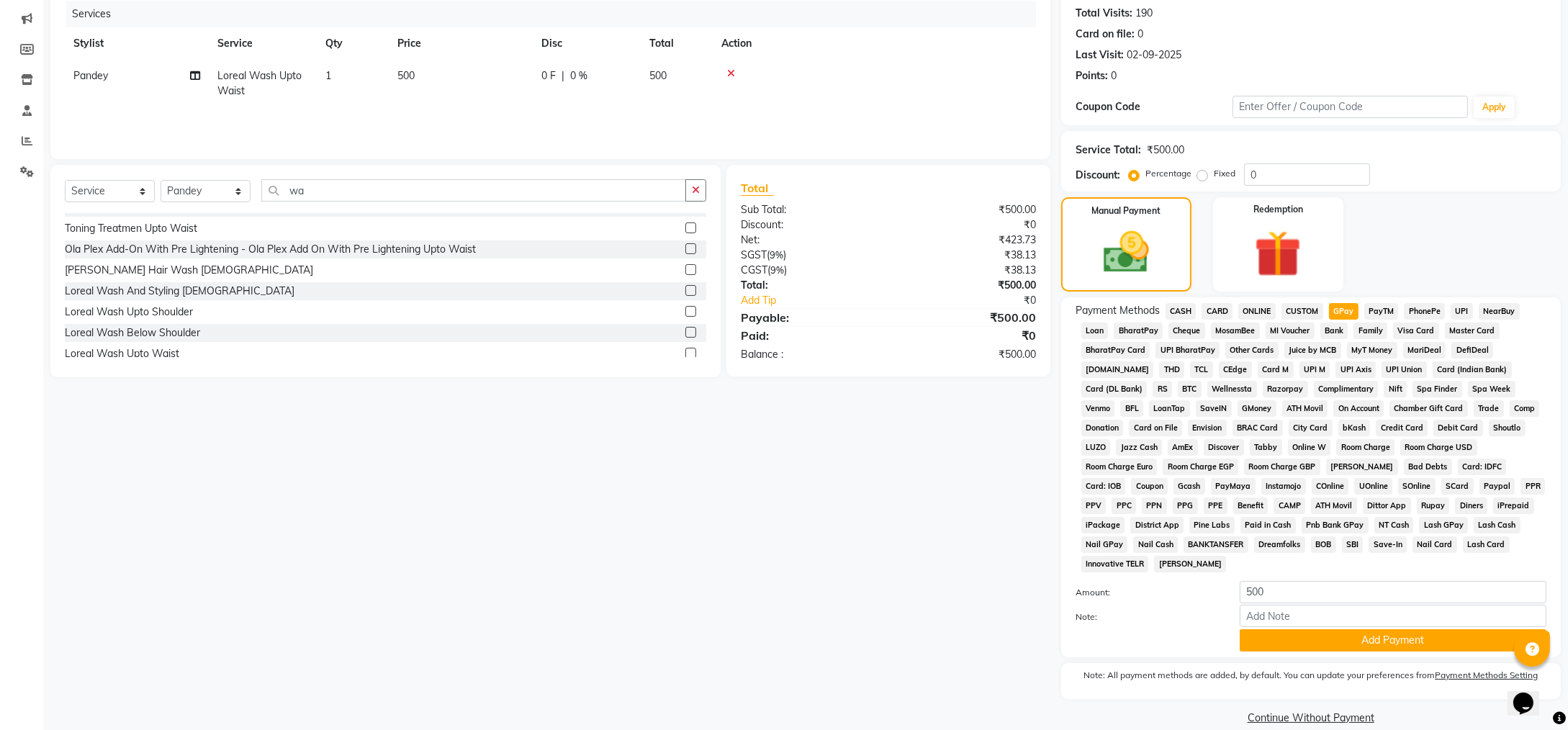
scroll to position [178, 0]
click at [1326, 629] on button "Add Payment" at bounding box center [1393, 640] width 307 height 22
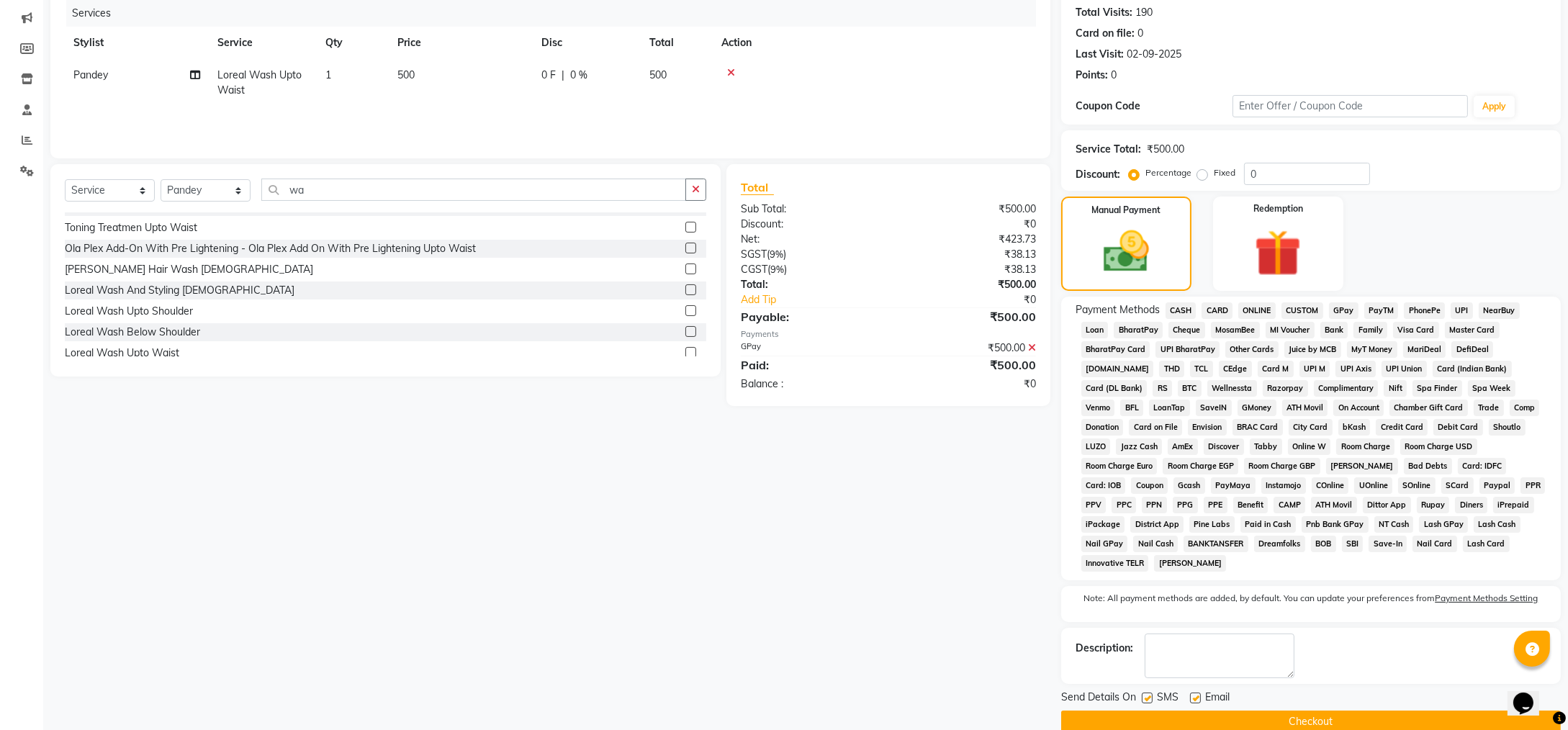
click at [1310, 711] on button "Checkout" at bounding box center [1311, 722] width 500 height 22
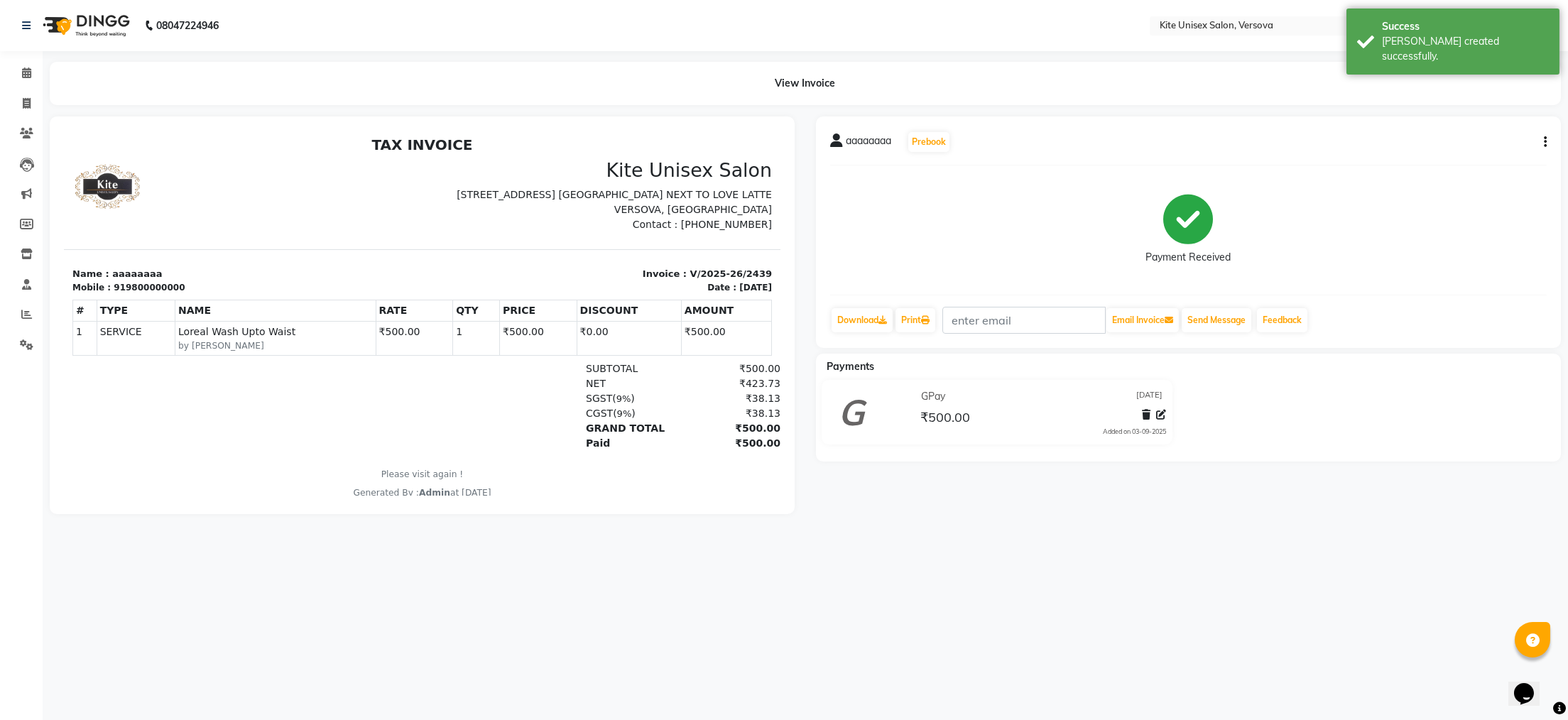
select select "6093"
select select "service"
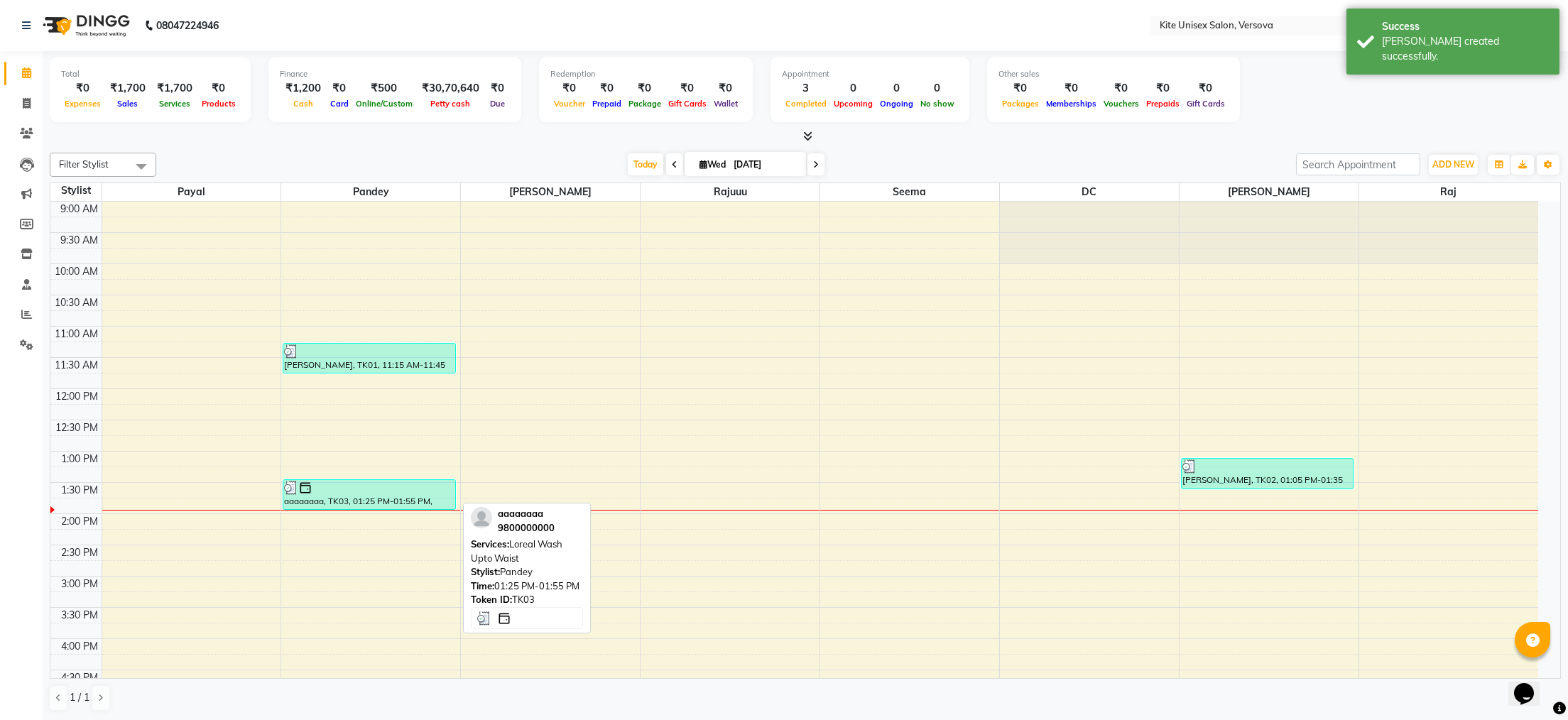
click at [401, 499] on div "aaaaaaaa, TK03, 01:25 PM-01:55 PM, Loreal Wash Upto Waist" at bounding box center [369, 495] width 172 height 29
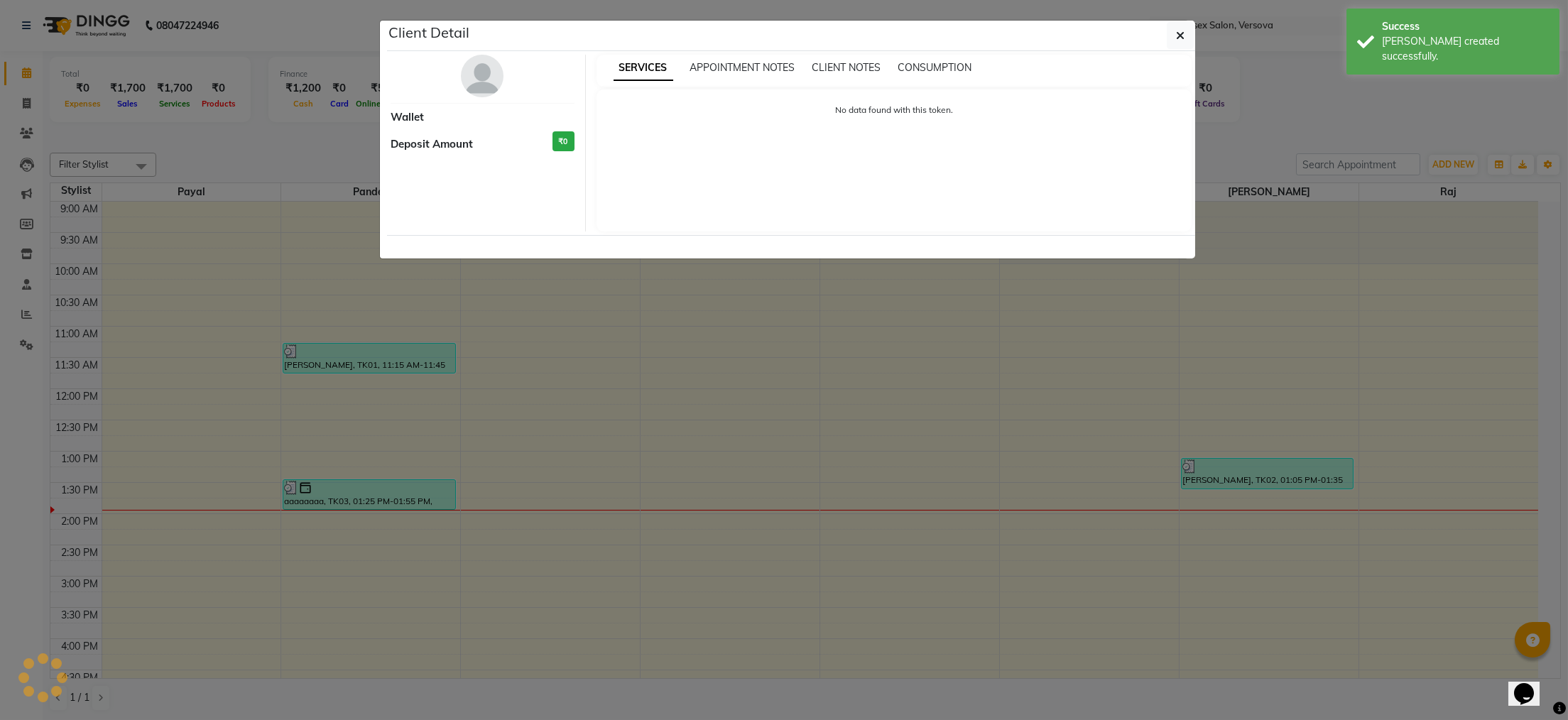
select select "3"
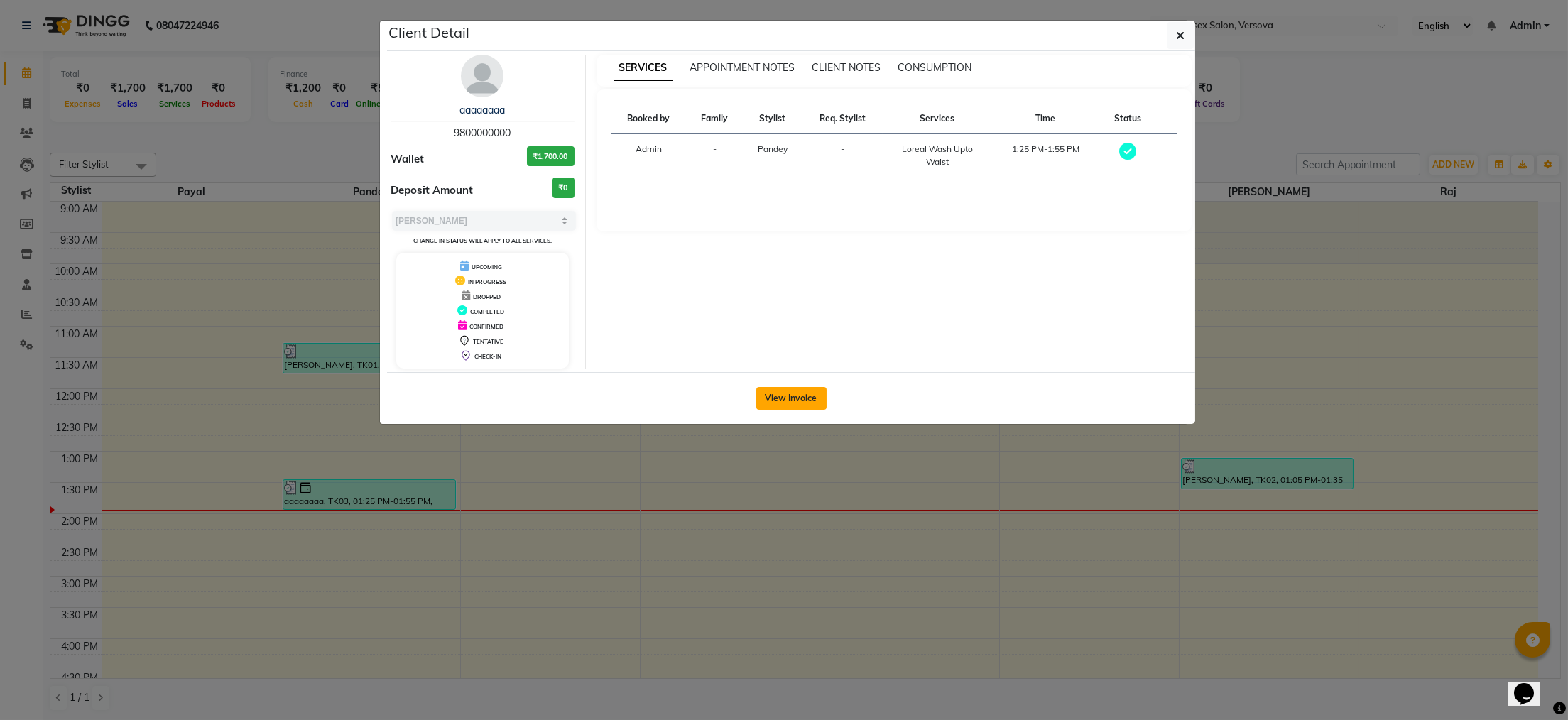
click at [788, 399] on button "View Invoice" at bounding box center [792, 398] width 70 height 23
